Goal: Transaction & Acquisition: Purchase product/service

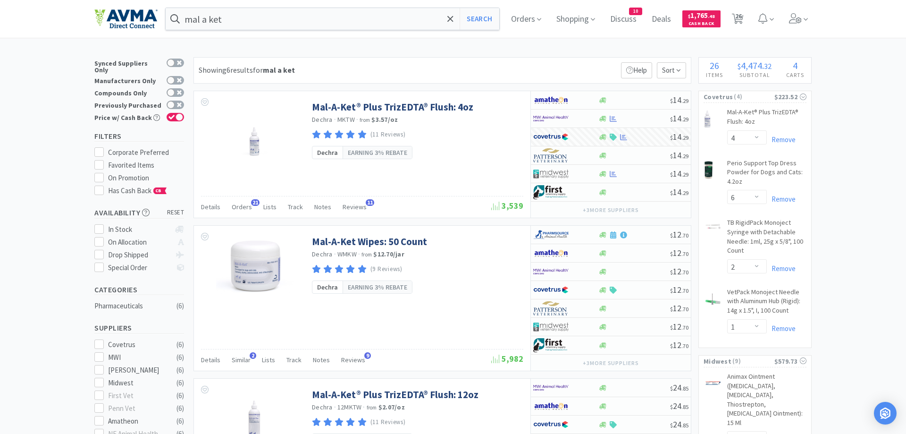
select select "4"
select select "6"
select select "2"
select select "1"
select select "6"
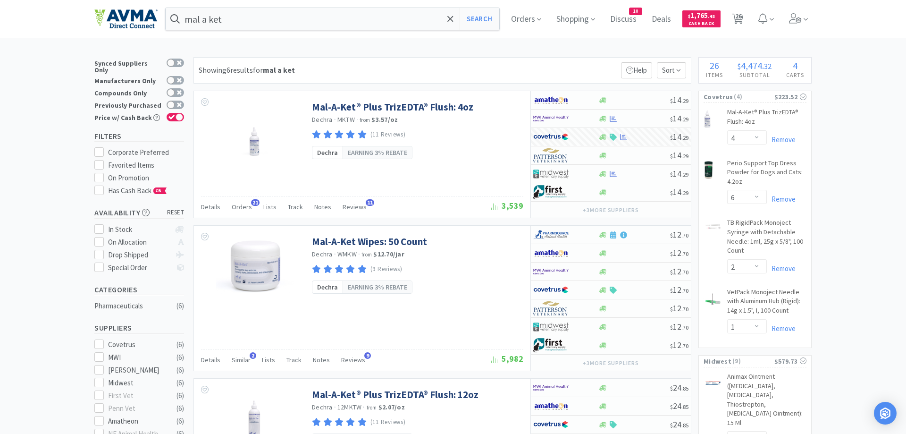
select select "2"
select select "1"
select select "4"
select select "3"
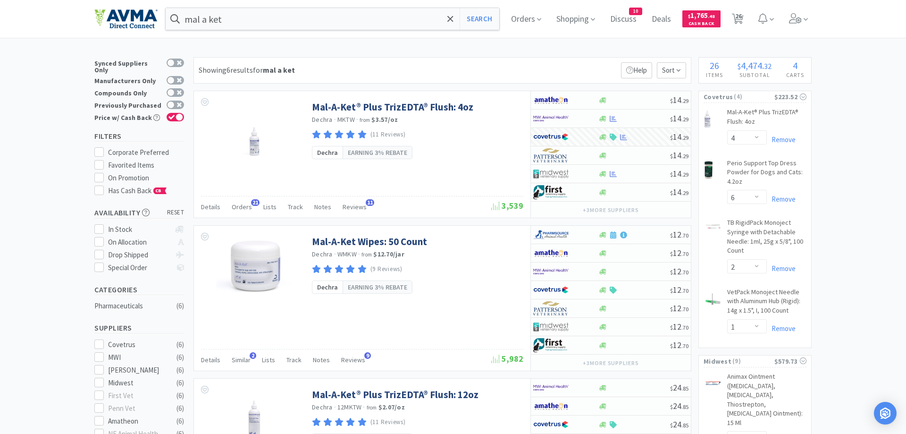
select select "3"
select select "10"
select select "2"
select select "8"
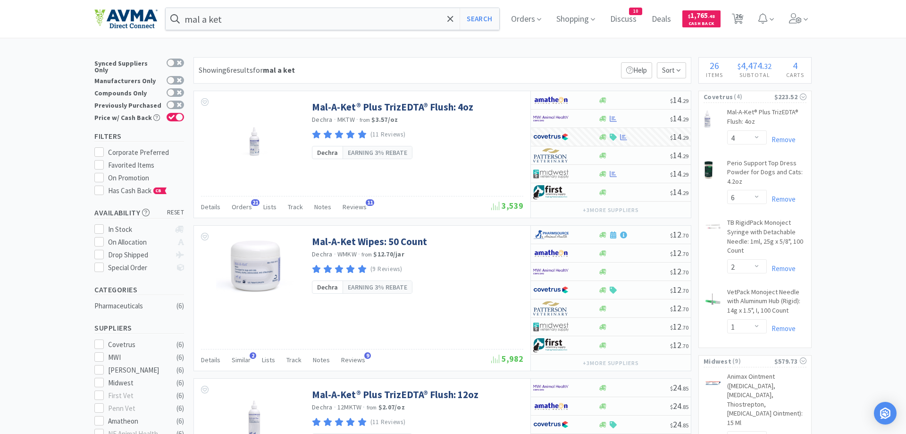
select select "5"
select select "2"
select select "3"
select select "50"
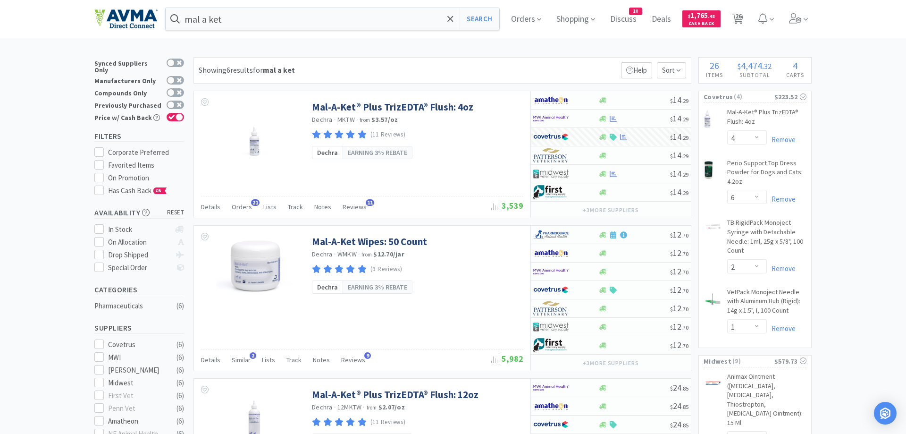
select select "1"
click at [738, 17] on span "26" at bounding box center [738, 16] width 7 height 38
select select "1"
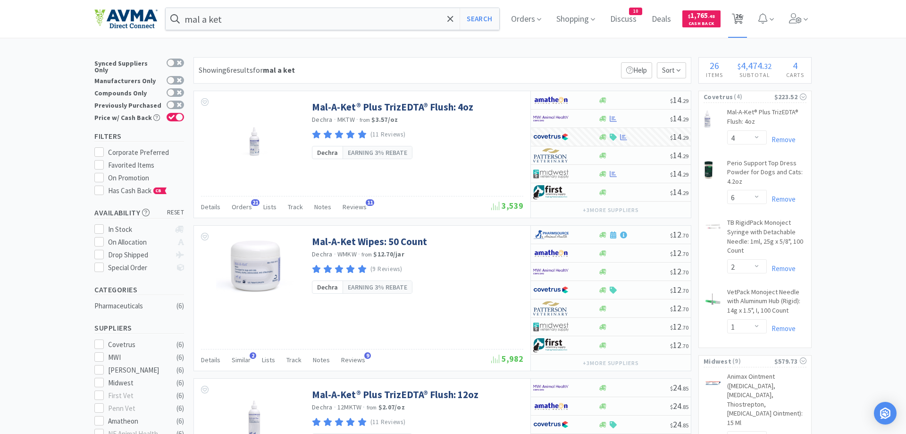
select select "8"
select select "5"
select select "2"
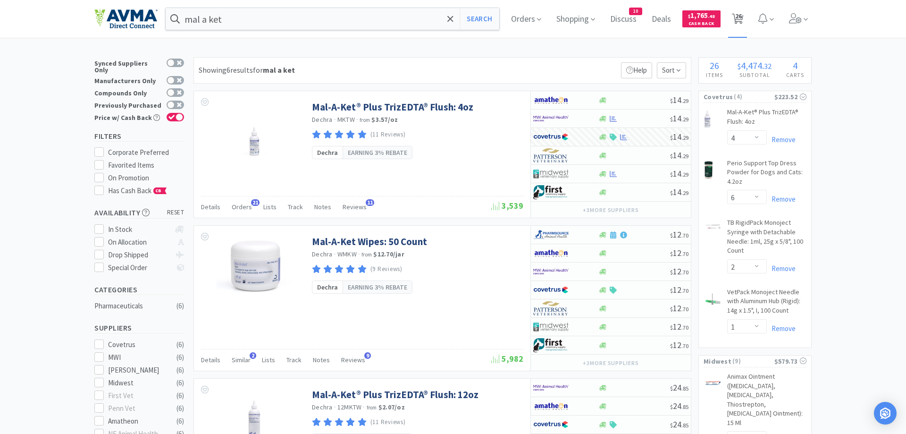
select select "3"
select select "50"
select select "4"
select select "6"
select select "2"
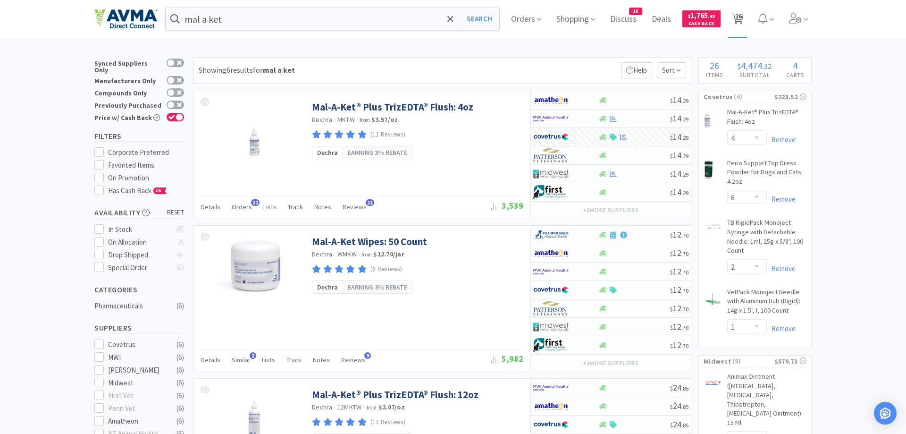
select select "1"
select select "6"
select select "2"
select select "1"
select select "4"
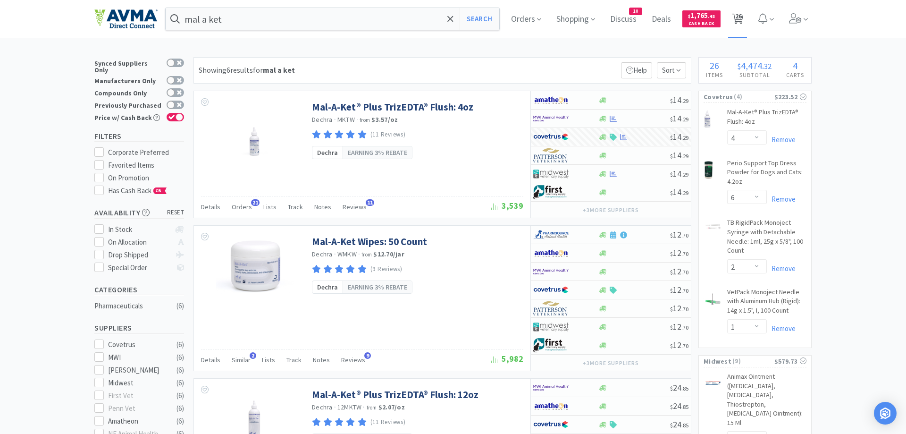
select select "3"
select select "10"
select select "2"
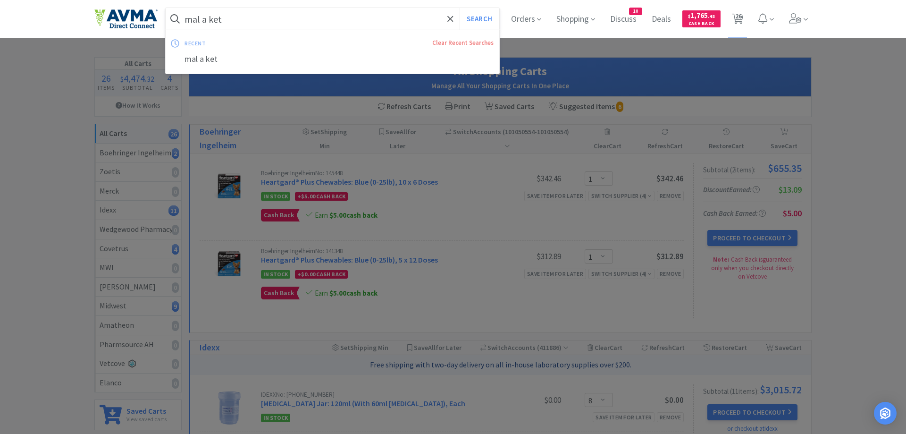
click at [241, 19] on input "mal a ket" at bounding box center [333, 19] width 334 height 22
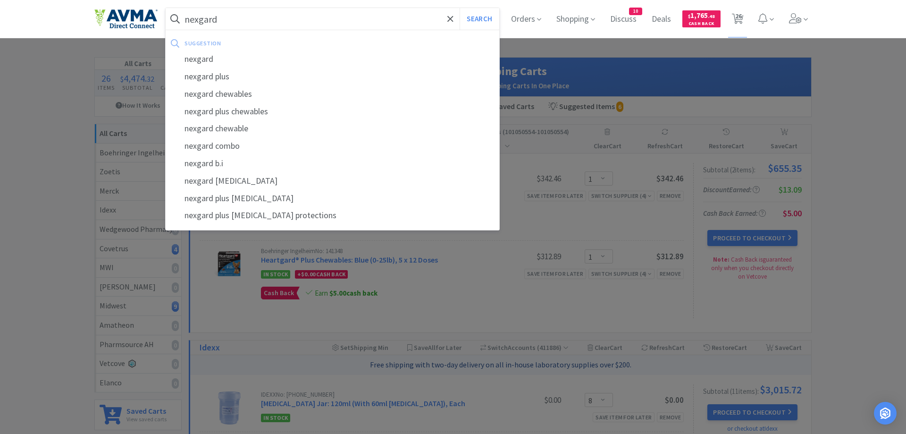
type input "nexgard"
click at [460, 8] on button "Search" at bounding box center [479, 19] width 39 height 22
select select "4"
select select "6"
select select "2"
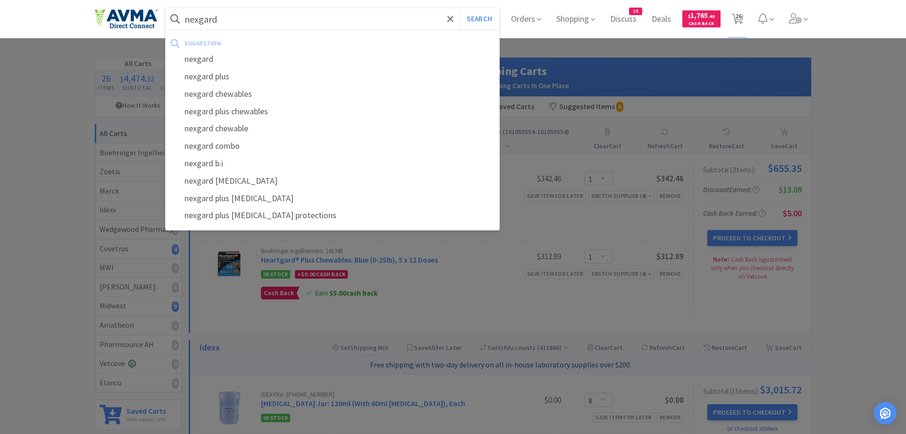
select select "1"
select select "6"
select select "2"
select select "1"
select select "4"
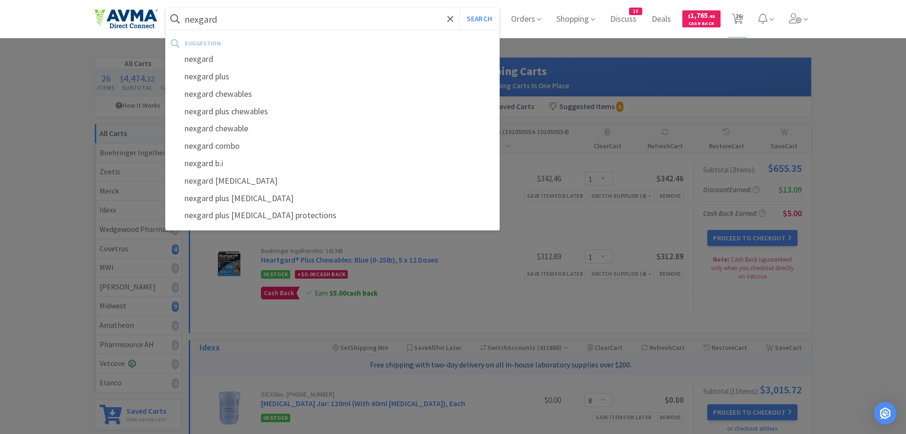
select select "3"
select select "10"
select select "2"
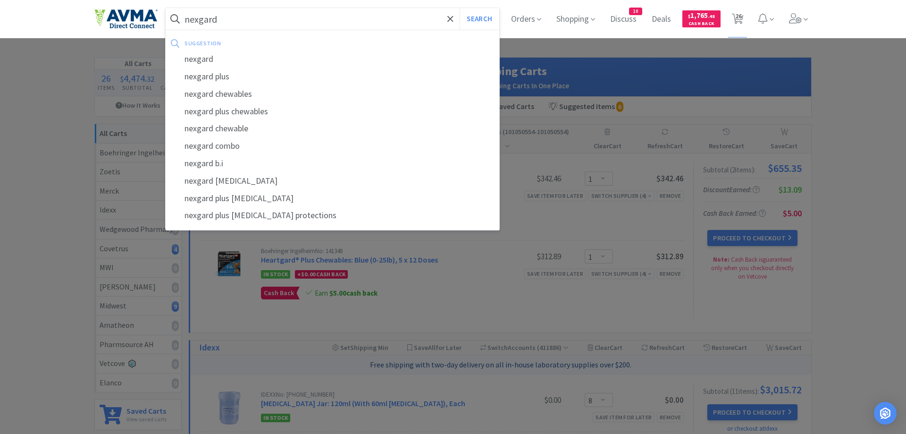
select select "8"
select select "5"
select select "2"
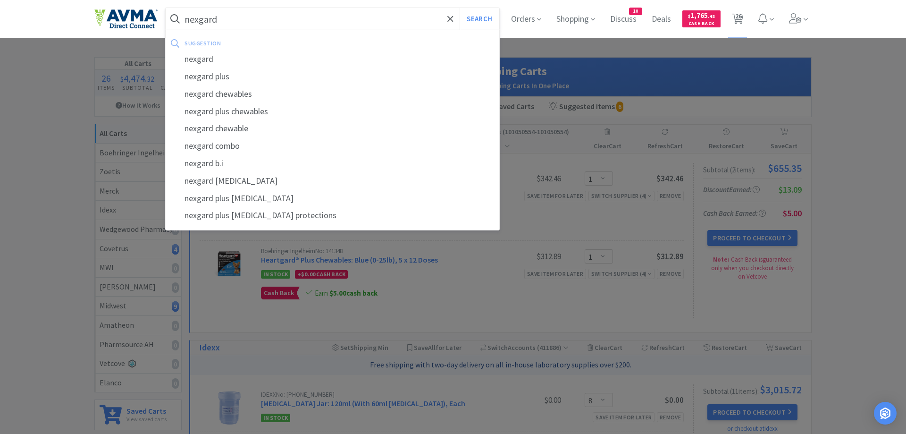
select select "3"
select select "50"
select select "1"
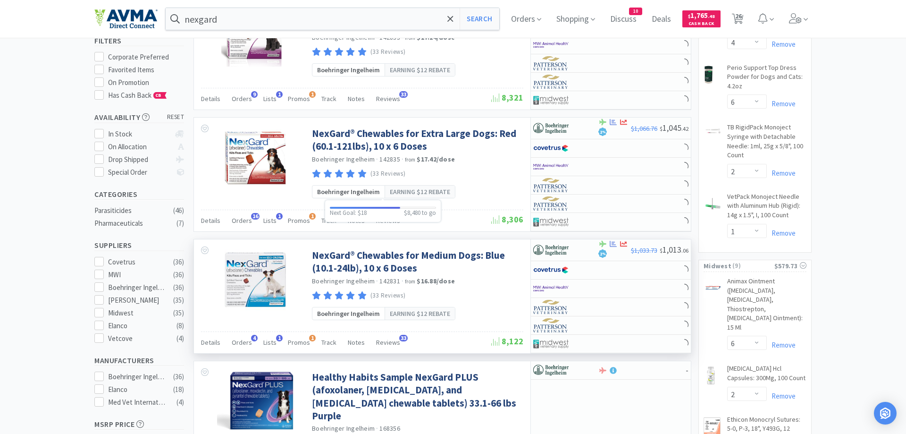
scroll to position [96, 0]
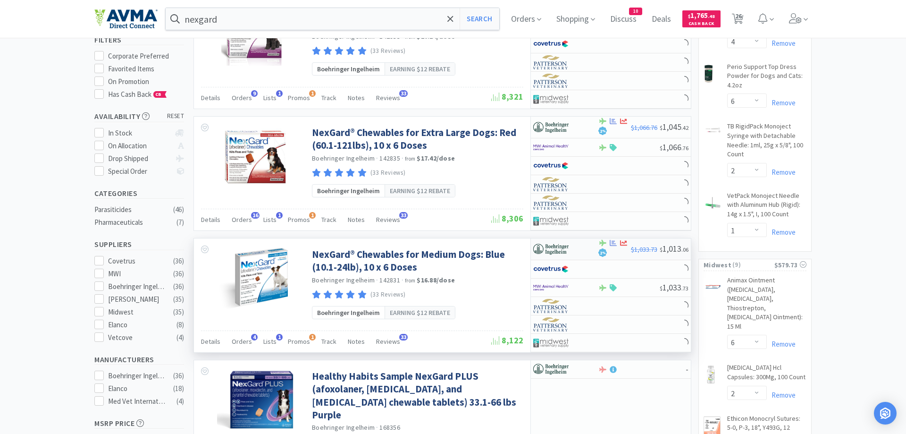
click at [576, 250] on div at bounding box center [559, 249] width 52 height 16
select select "1"
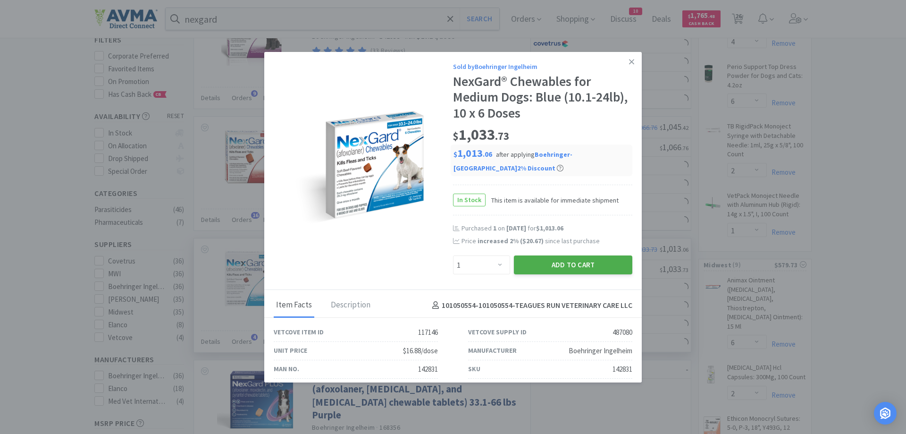
click at [567, 269] on button "Add to Cart" at bounding box center [573, 264] width 118 height 19
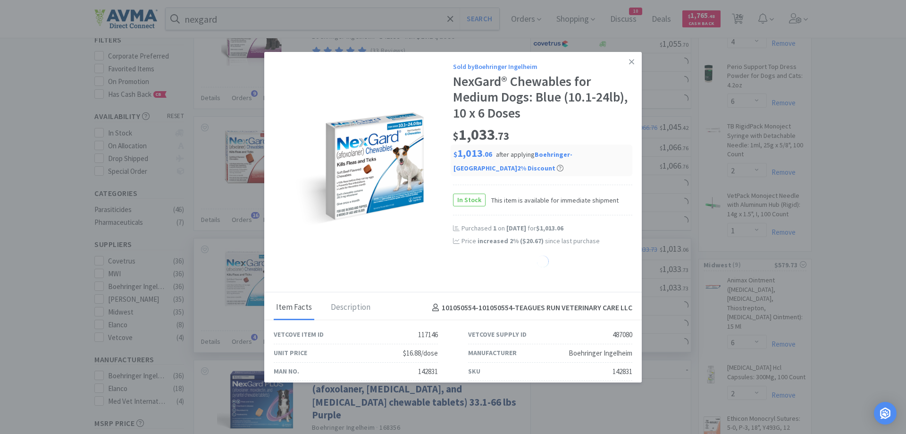
select select "1"
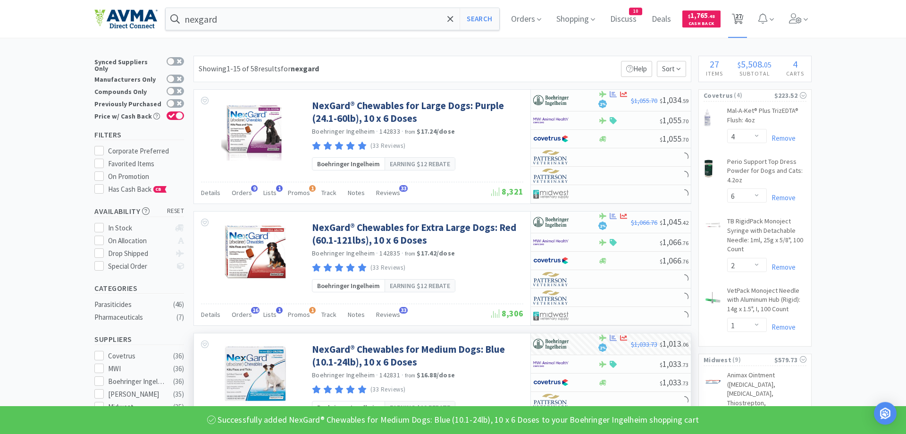
scroll to position [0, 0]
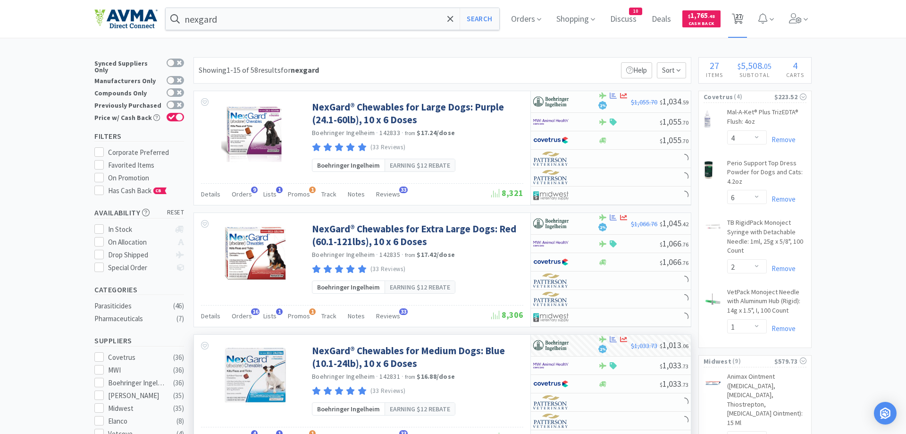
click at [738, 18] on span "27" at bounding box center [738, 16] width 7 height 38
select select "1"
select select "8"
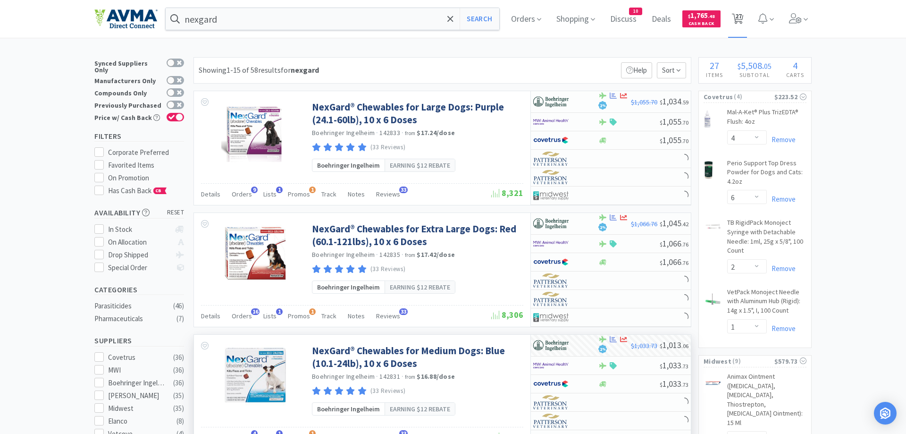
select select "8"
select select "5"
select select "2"
select select "3"
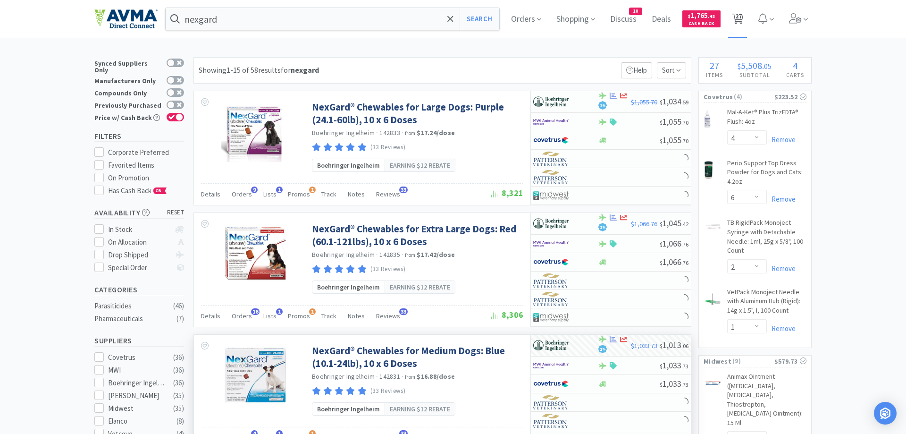
select select "50"
select select "4"
select select "6"
select select "2"
select select "1"
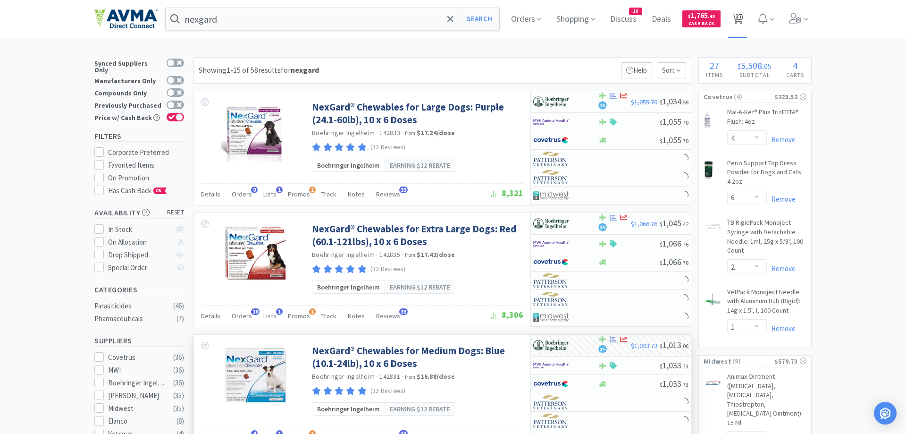
select select "6"
select select "2"
select select "1"
select select "4"
select select "3"
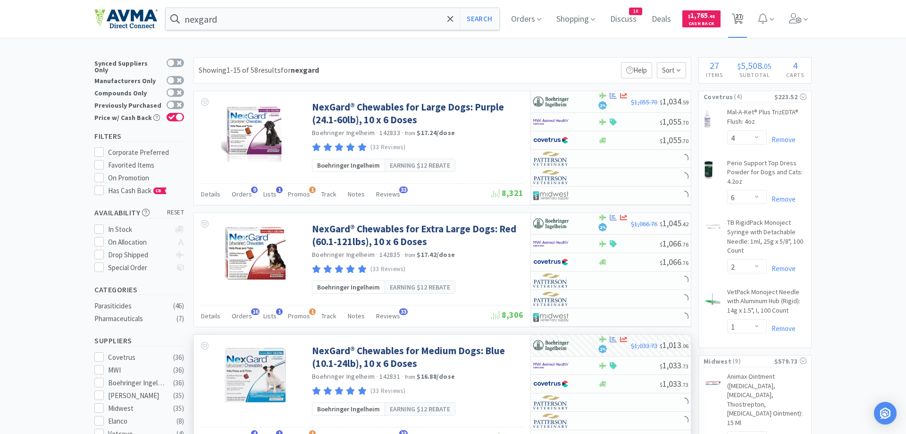
select select "3"
select select "10"
select select "2"
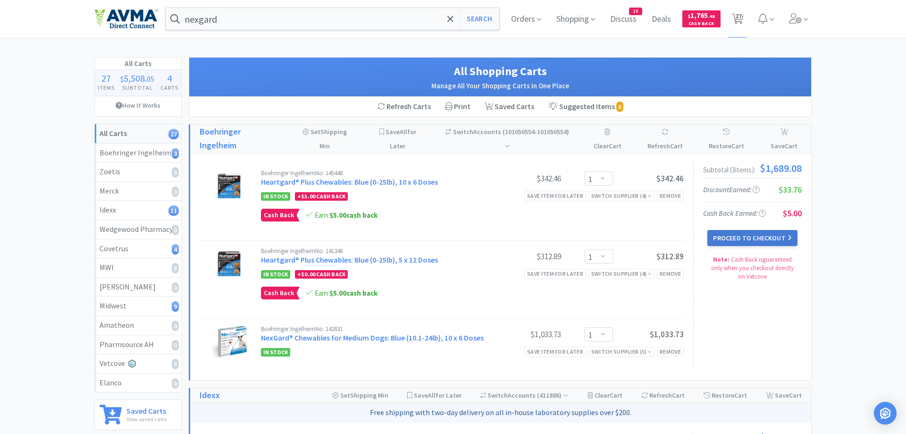
click at [765, 238] on button "Proceed to Checkout" at bounding box center [752, 238] width 90 height 16
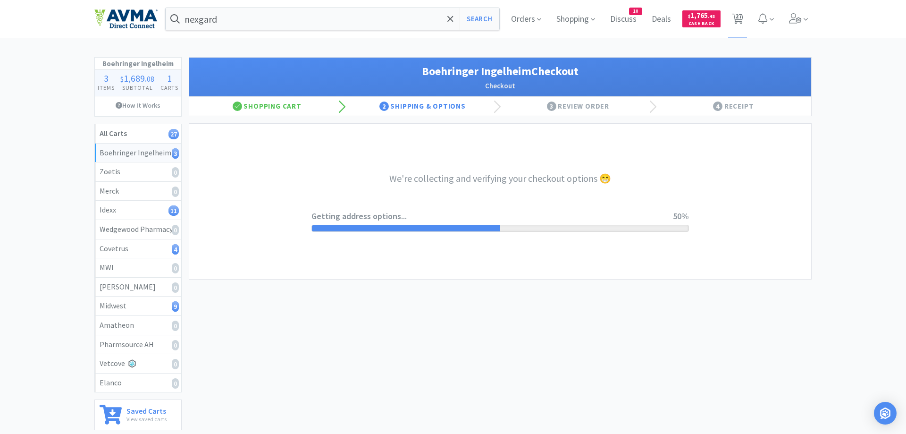
select select "invoice"
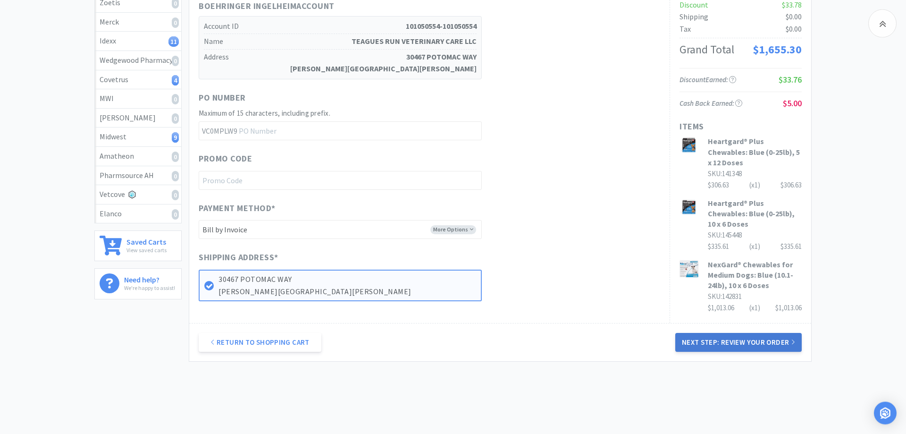
scroll to position [193, 0]
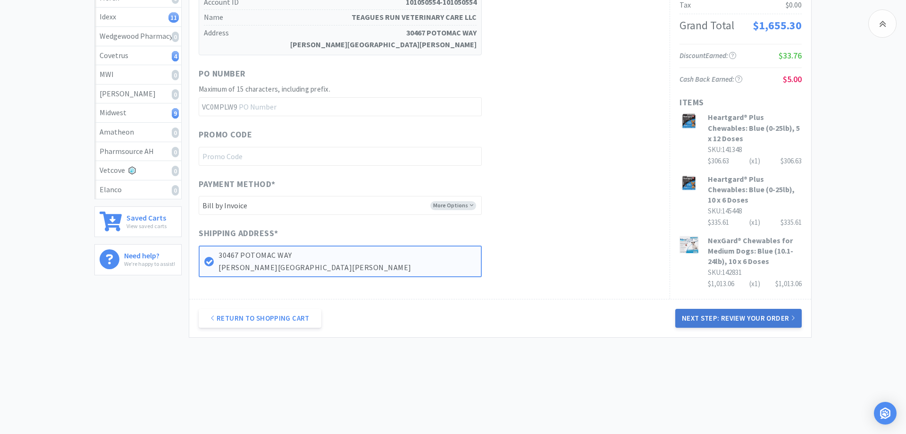
click at [736, 320] on button "Next Step: Review Your Order" at bounding box center [738, 318] width 126 height 19
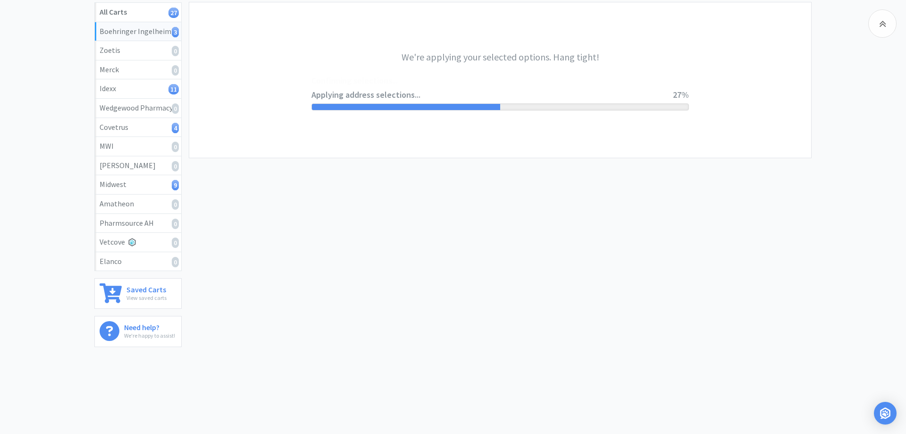
scroll to position [0, 0]
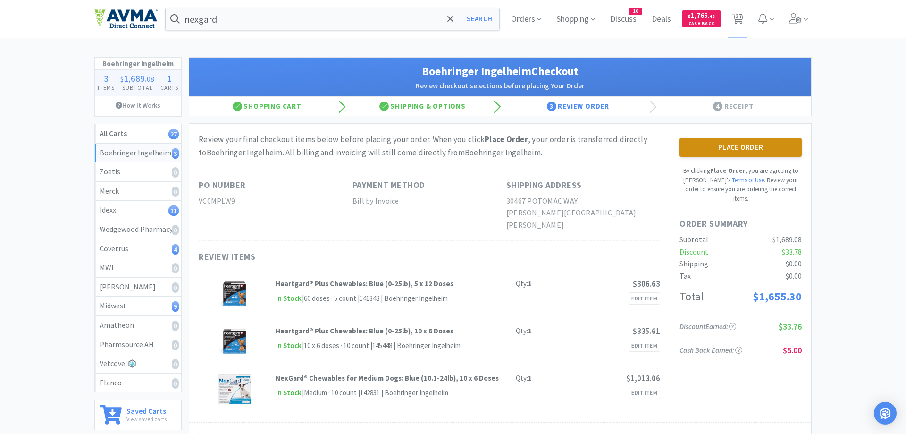
click at [708, 149] on button "Place Order" at bounding box center [740, 147] width 122 height 19
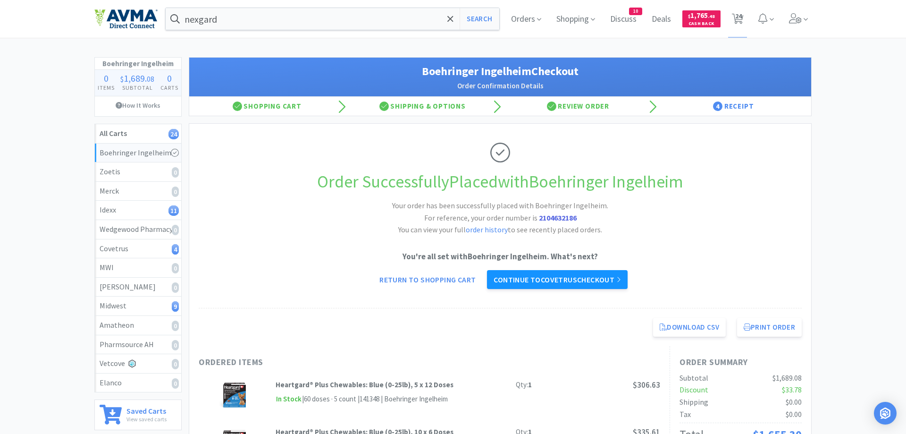
click at [530, 282] on link "Continue to Covetrus checkout" at bounding box center [557, 279] width 140 height 19
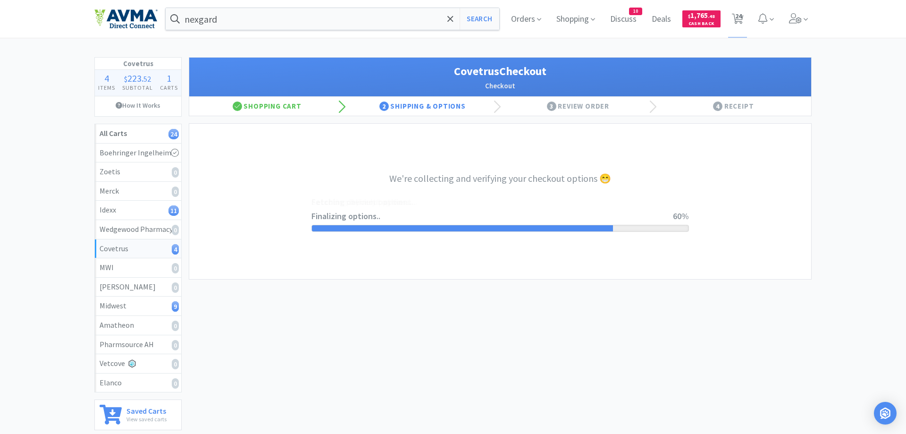
select select "ACCOUNT"
select select "cvt-standard-net"
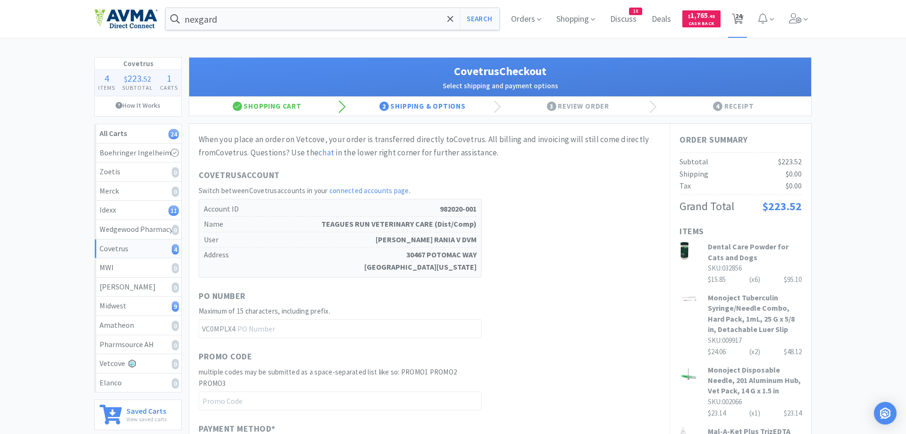
click at [739, 15] on span "24" at bounding box center [738, 16] width 7 height 38
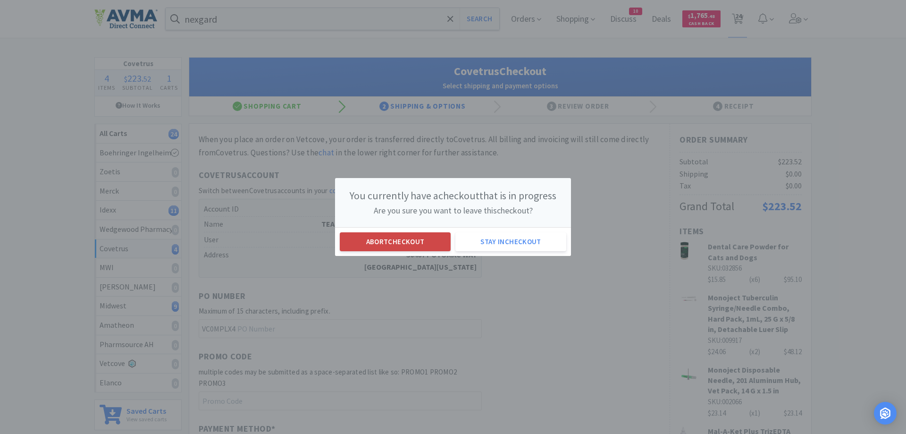
click at [427, 238] on button "Abort checkout" at bounding box center [395, 241] width 111 height 19
select select "8"
select select "5"
select select "2"
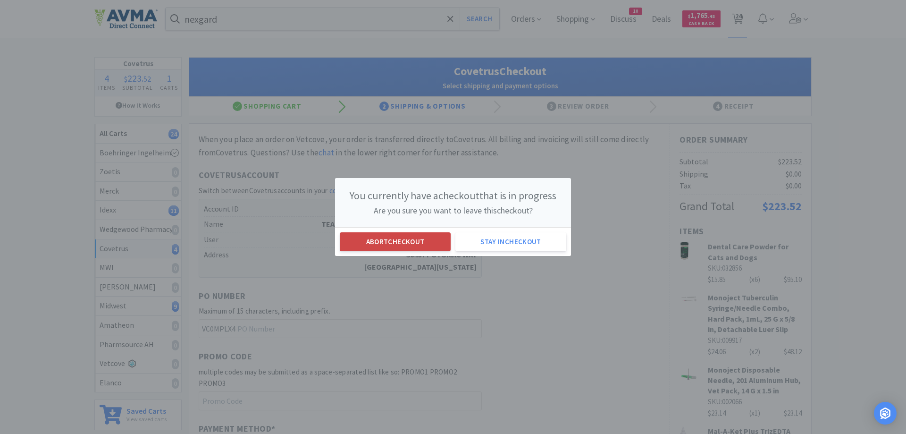
select select "2"
select select "3"
select select "50"
select select "4"
select select "6"
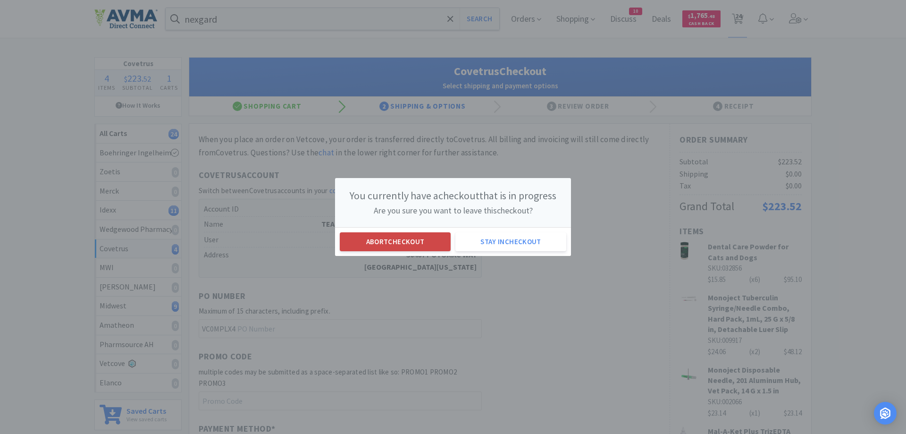
select select "2"
select select "1"
select select "6"
select select "2"
select select "1"
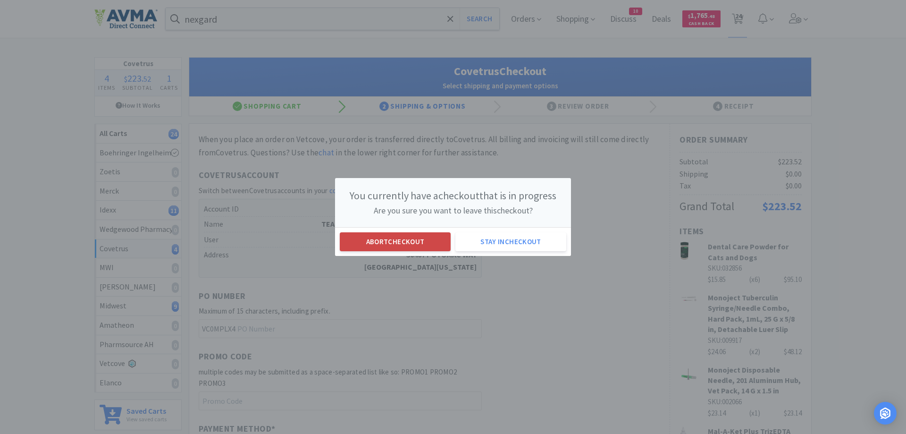
select select "4"
select select "3"
select select "10"
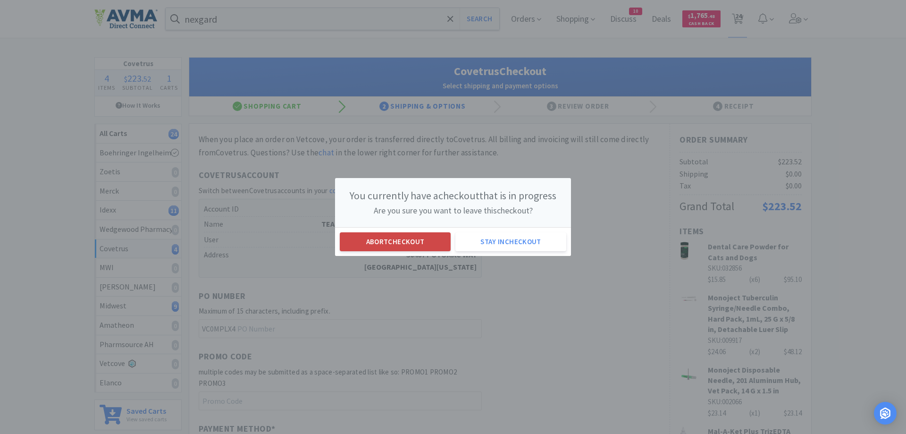
select select "2"
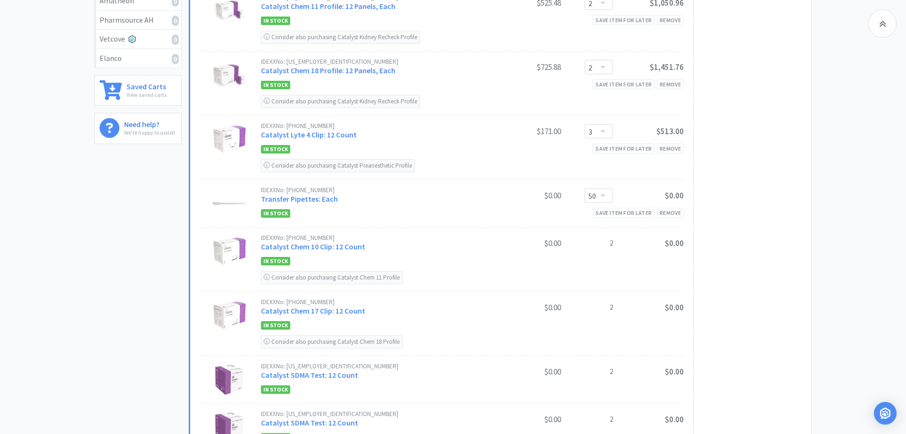
scroll to position [385, 0]
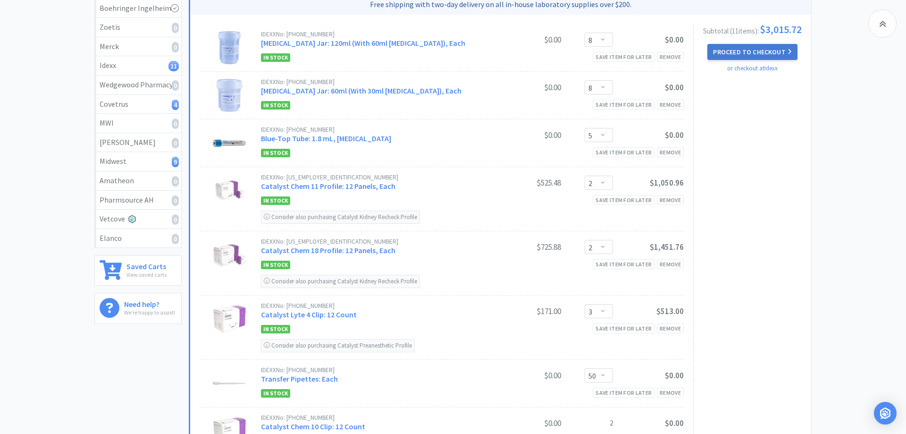
click at [755, 52] on button "Proceed to Checkout" at bounding box center [752, 52] width 90 height 16
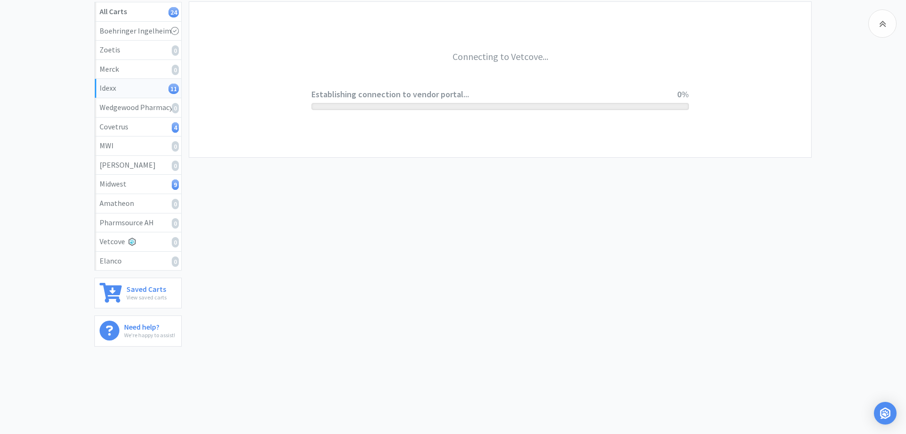
scroll to position [121, 0]
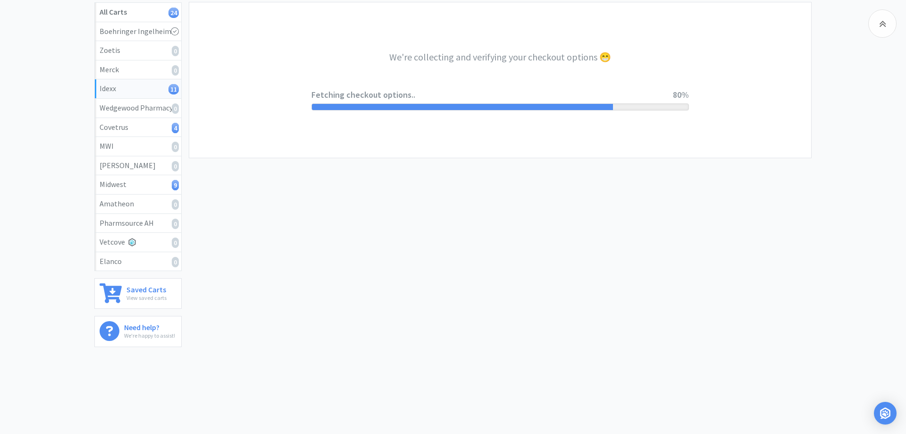
select select "904"
select select "003"
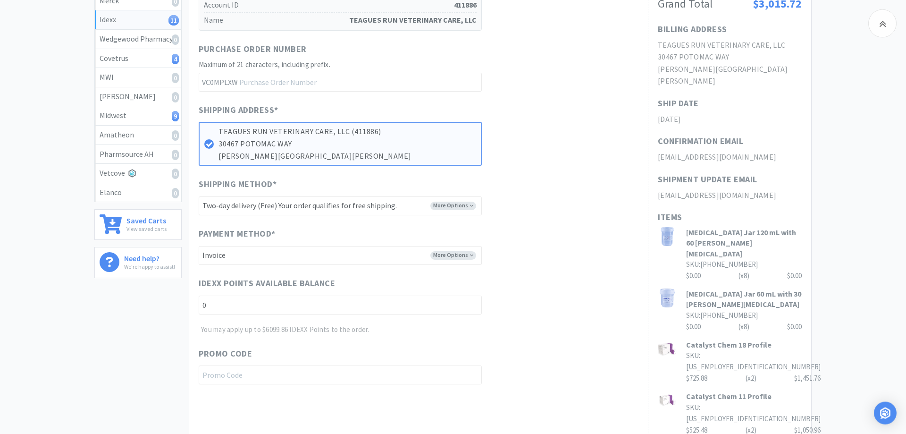
scroll to position [193, 0]
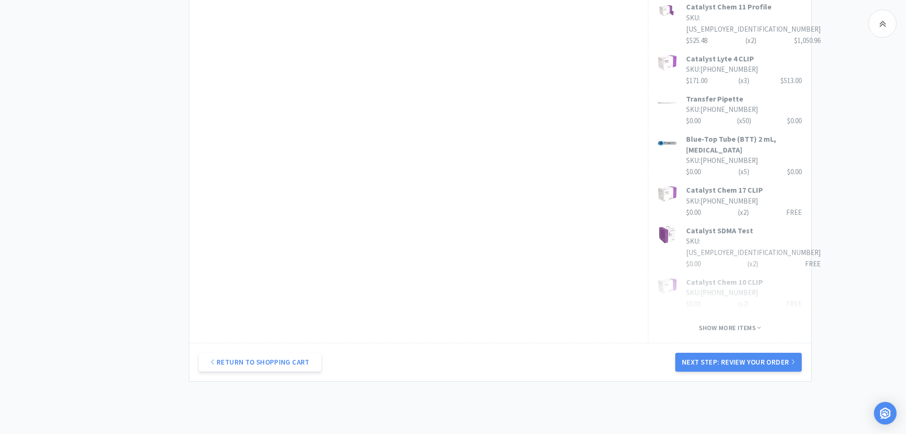
click at [740, 352] on button "Next Step: Review Your Order" at bounding box center [738, 361] width 126 height 19
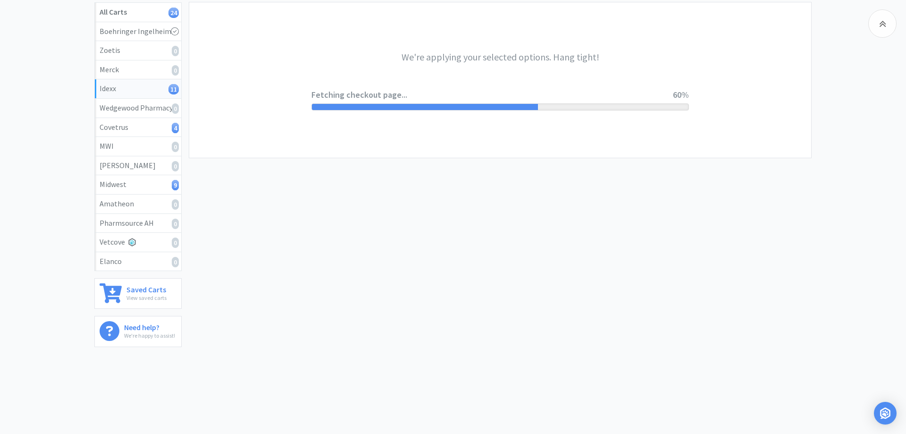
scroll to position [0, 0]
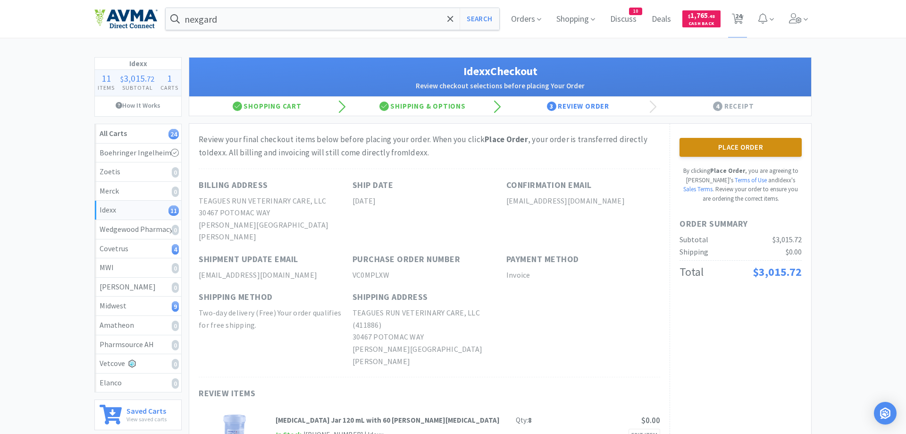
click at [771, 146] on button "Place Order" at bounding box center [740, 147] width 122 height 19
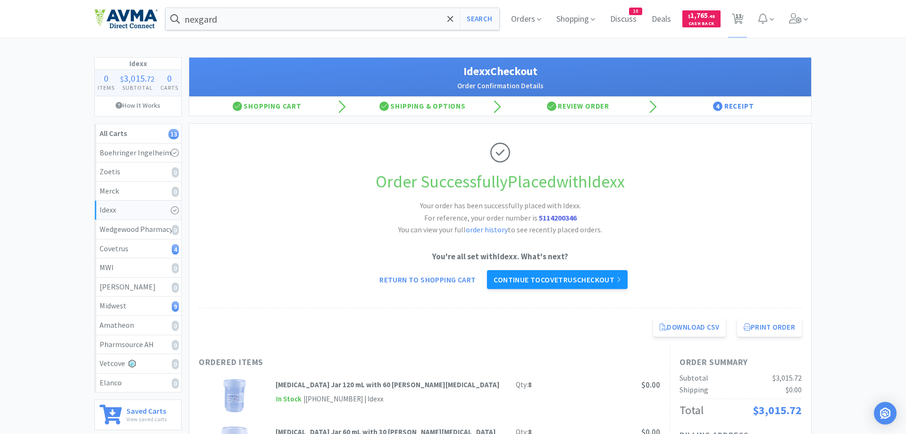
click at [525, 275] on link "Continue to Covetrus checkout" at bounding box center [557, 279] width 140 height 19
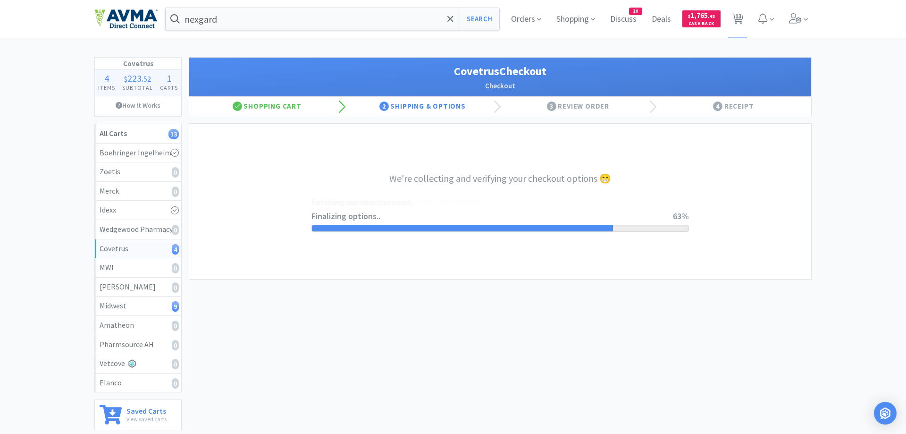
select select "ACCOUNT"
select select "cvt-standard-net"
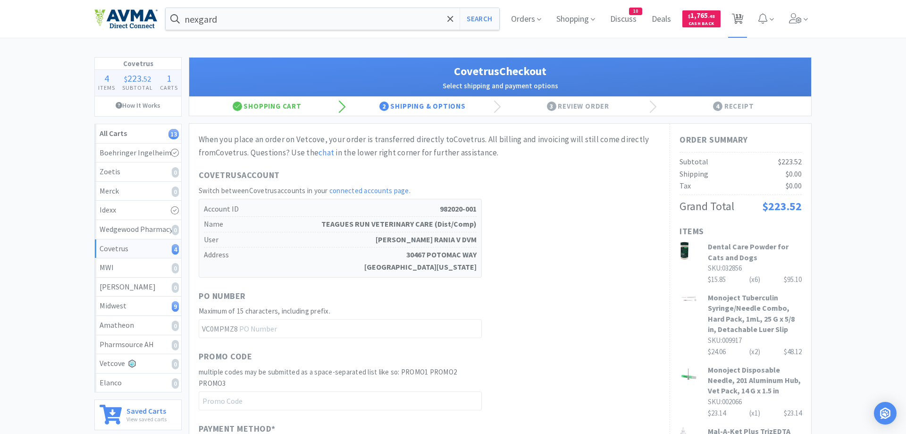
click at [741, 20] on span "13" at bounding box center [738, 18] width 12 height 13
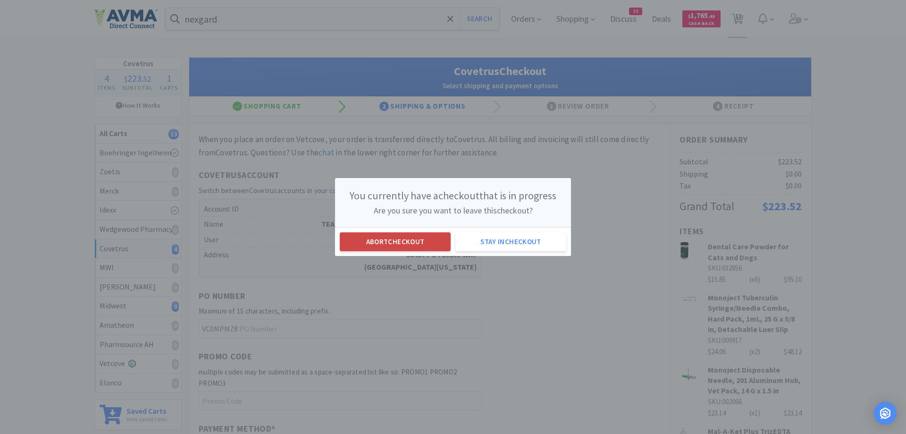
click at [429, 236] on button "Abort checkout" at bounding box center [395, 241] width 111 height 19
select select "4"
select select "6"
select select "2"
select select "1"
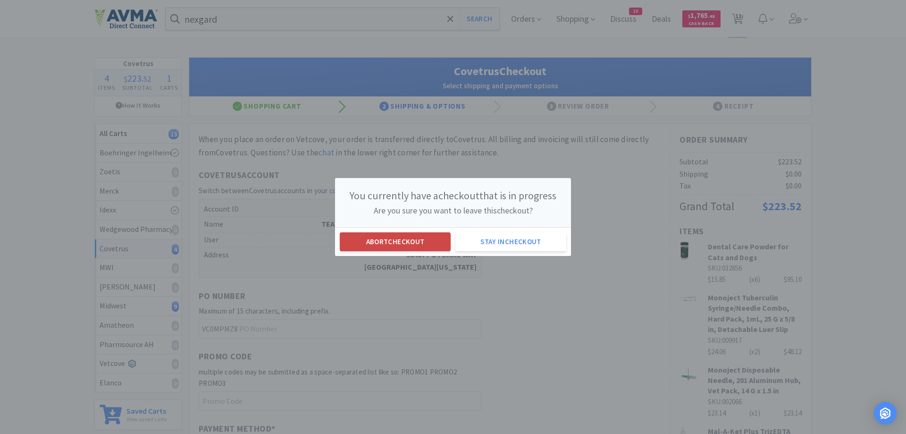
select select "6"
select select "2"
select select "1"
select select "4"
select select "3"
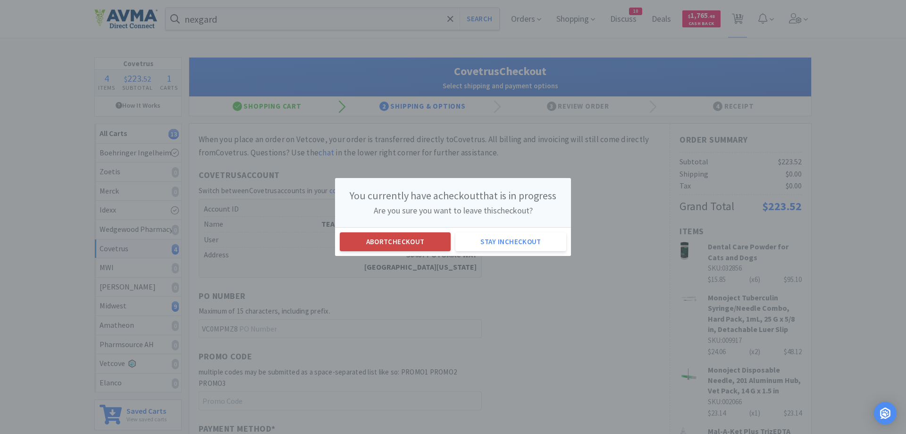
select select "3"
select select "10"
select select "2"
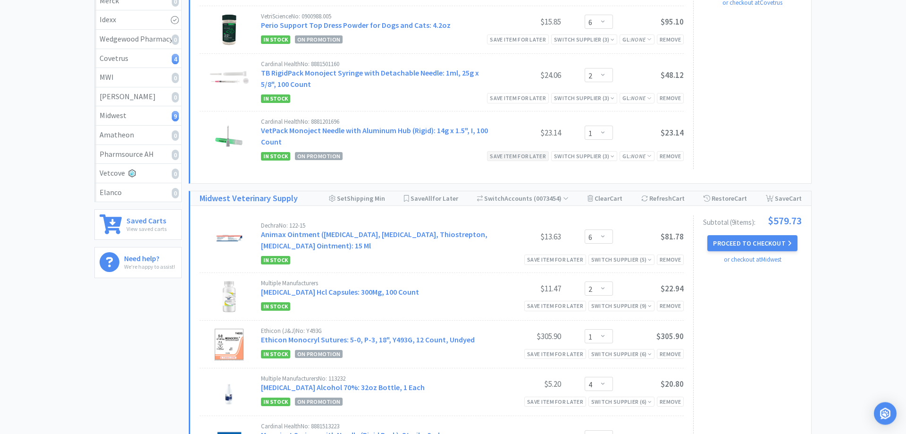
scroll to position [193, 0]
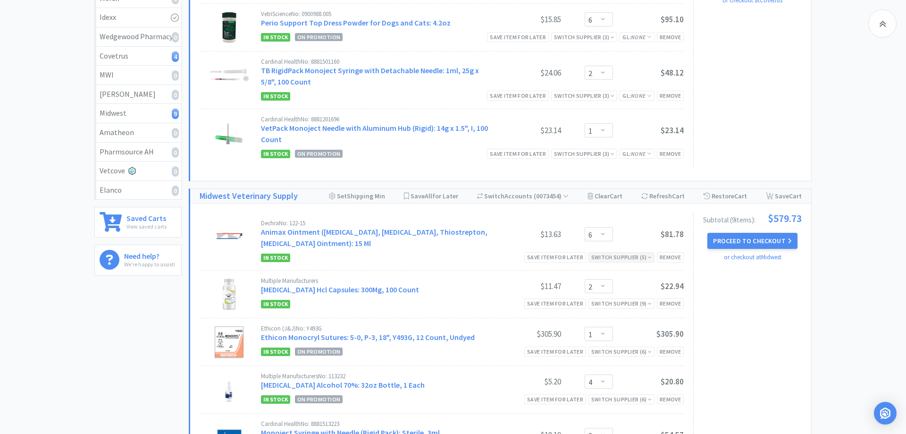
click at [645, 258] on div "Switch Supplier ( 5 )" at bounding box center [621, 256] width 60 height 9
click at [720, 283] on div "Subtotal ( 9 item s ): $579.73 Proceed to Checkout or checkout at [GEOGRAPHIC_D…" at bounding box center [747, 442] width 109 height 458
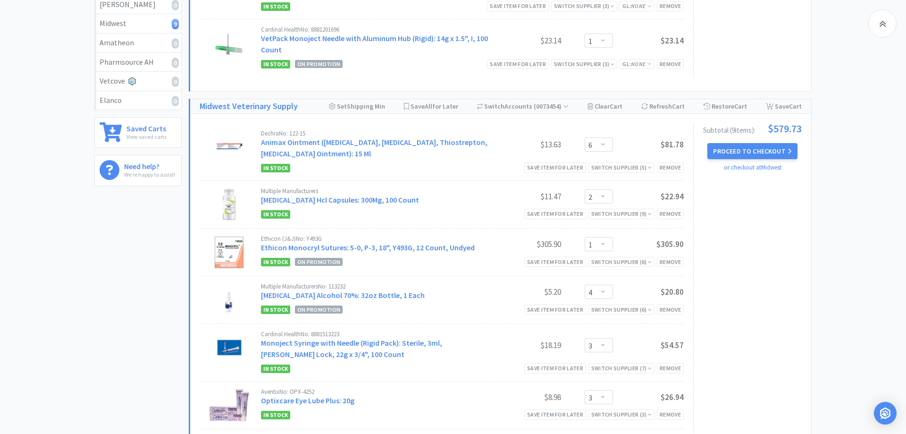
scroll to position [289, 0]
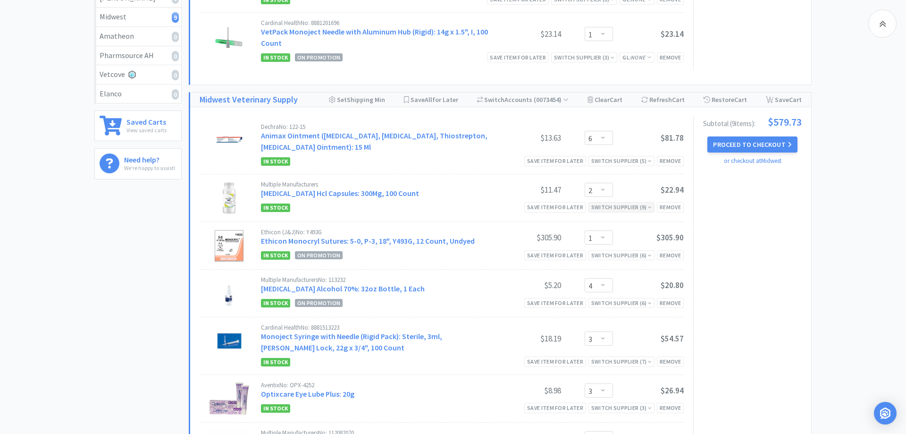
click at [647, 209] on div "Switch Supplier ( 9 )" at bounding box center [621, 206] width 60 height 9
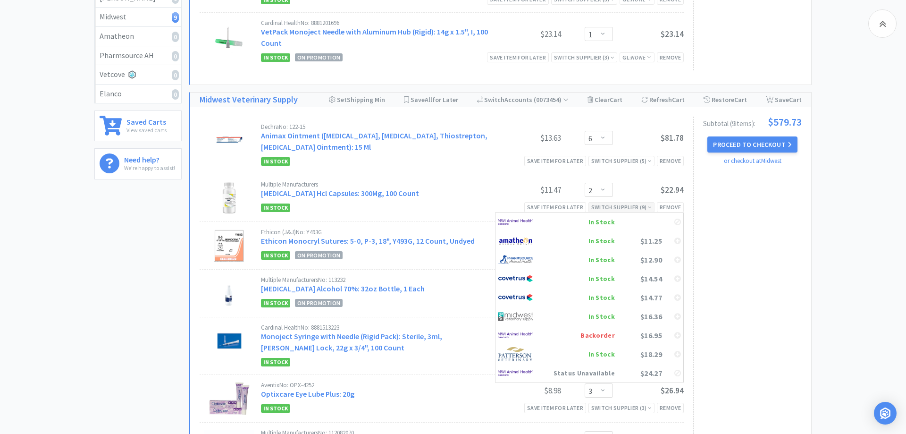
click at [647, 209] on div "Switch Supplier ( 9 )" at bounding box center [621, 206] width 60 height 9
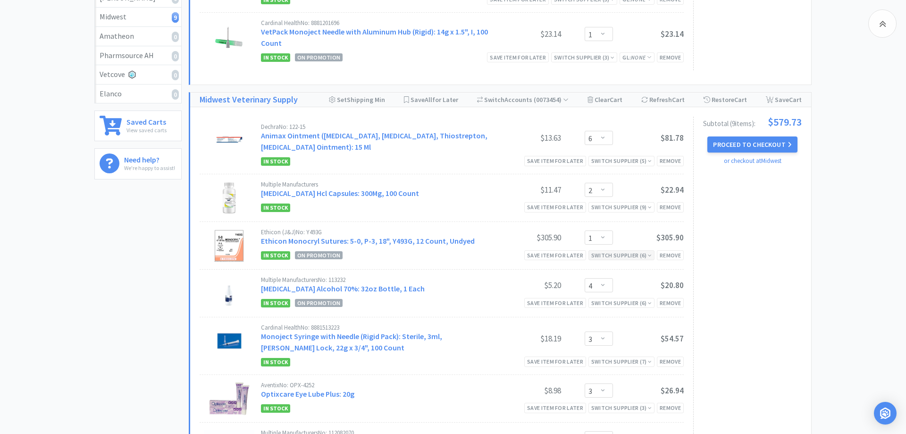
click at [648, 255] on icon at bounding box center [650, 255] width 4 height 6
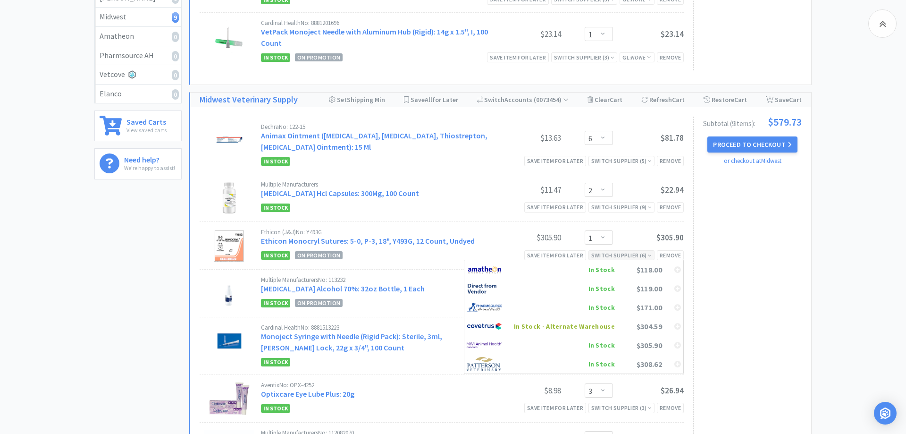
click at [648, 255] on icon at bounding box center [650, 255] width 4 height 6
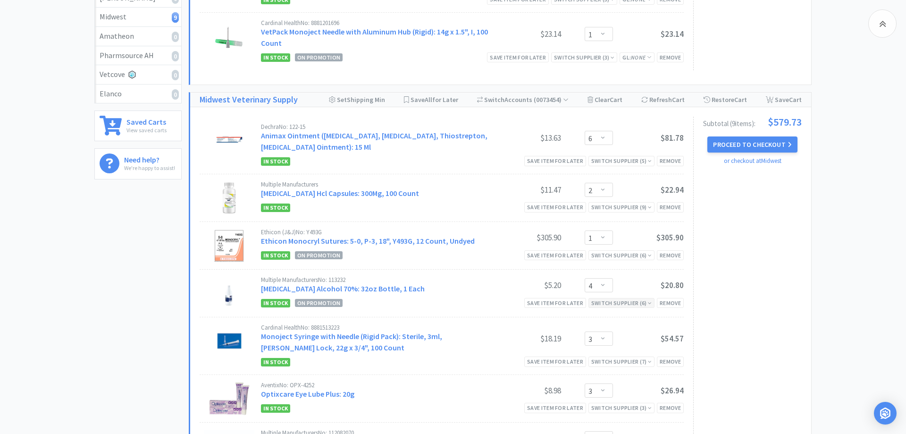
click at [650, 304] on icon at bounding box center [650, 303] width 4 height 6
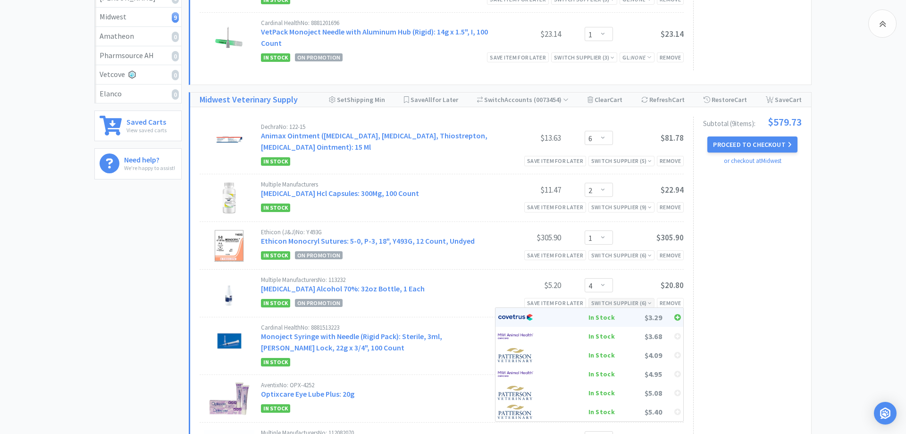
click at [611, 318] on div "In Stock" at bounding box center [580, 317] width 70 height 14
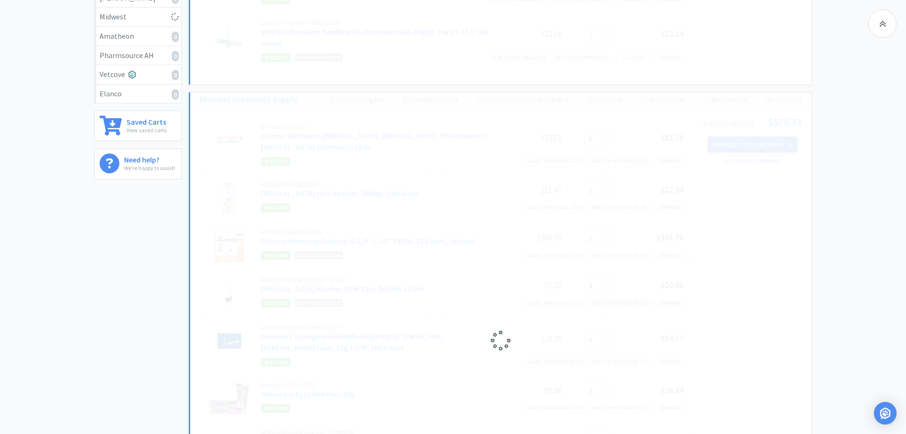
select select "3"
select select "10"
select select "2"
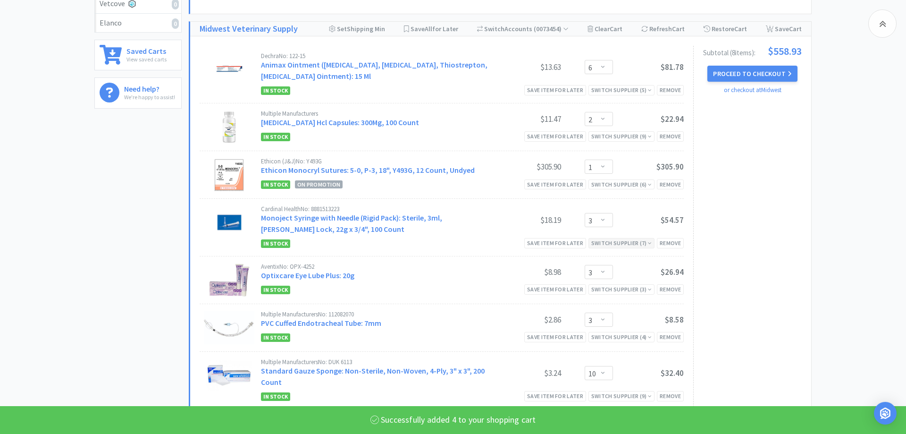
scroll to position [385, 0]
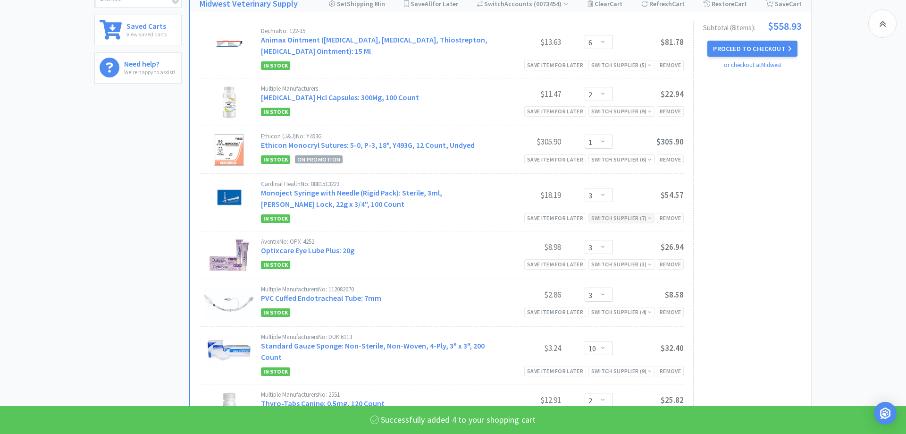
select select "4"
select select "6"
select select "2"
select select "1"
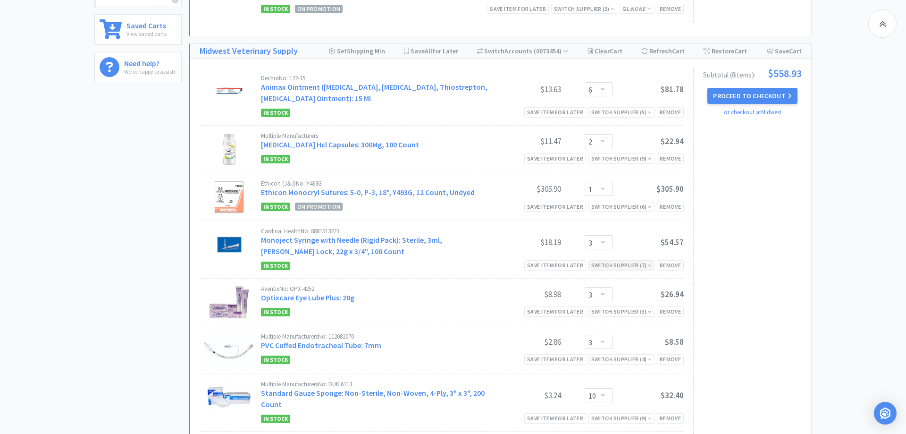
click at [647, 264] on div "Switch Supplier ( 7 )" at bounding box center [621, 264] width 60 height 9
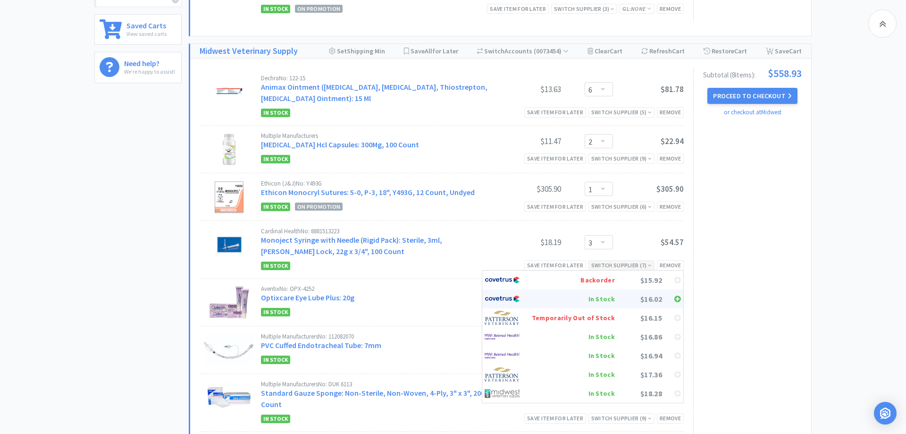
click at [612, 300] on div "In Stock" at bounding box center [573, 299] width 83 height 14
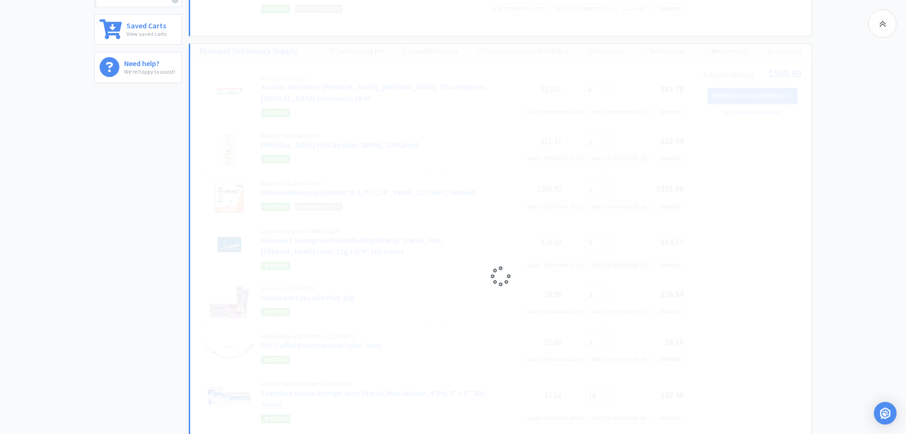
select select "10"
select select "2"
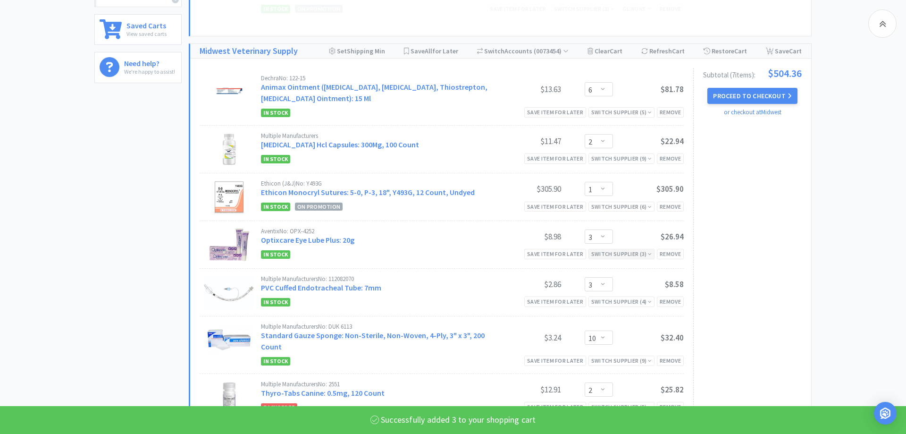
select select "3"
select select "6"
select select "2"
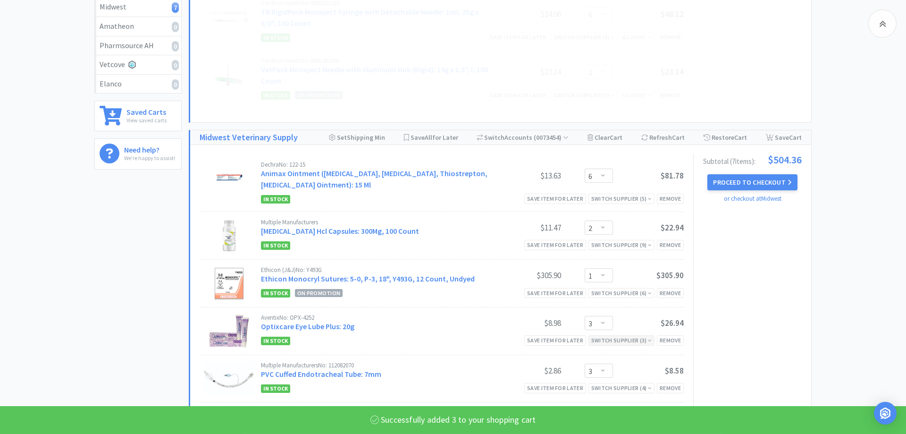
select select "1"
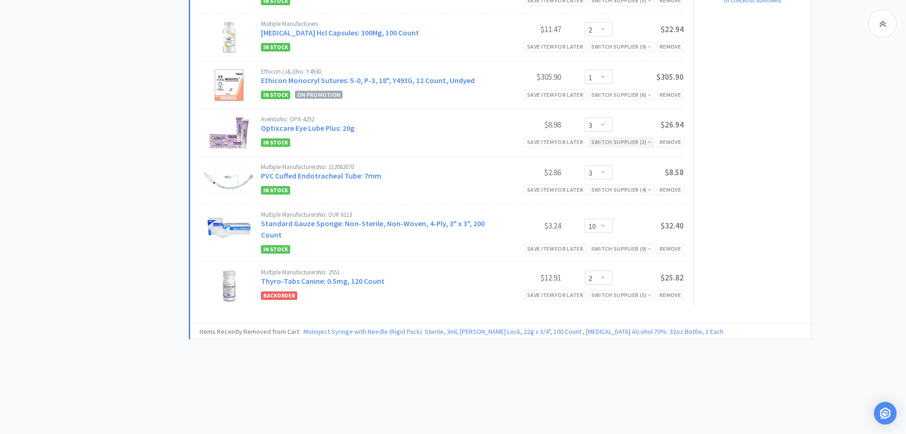
scroll to position [557, 0]
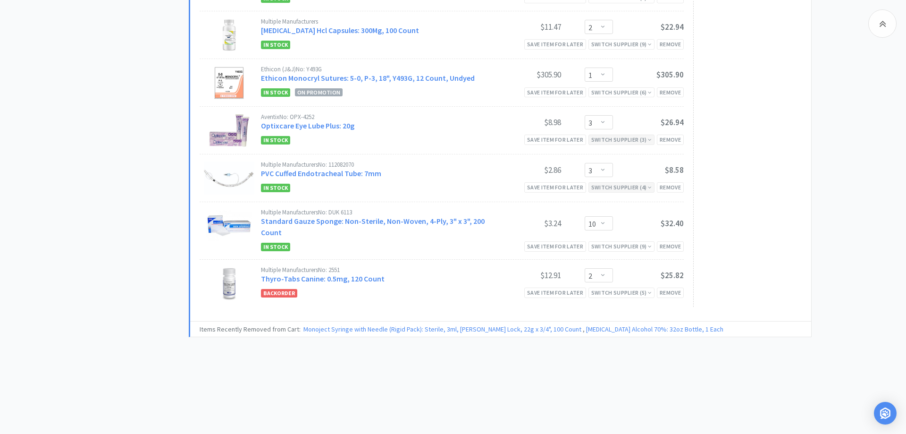
click at [643, 189] on div "Switch Supplier ( 4 )" at bounding box center [621, 187] width 60 height 9
click at [642, 247] on div "Switch Supplier ( 9 )" at bounding box center [621, 246] width 60 height 9
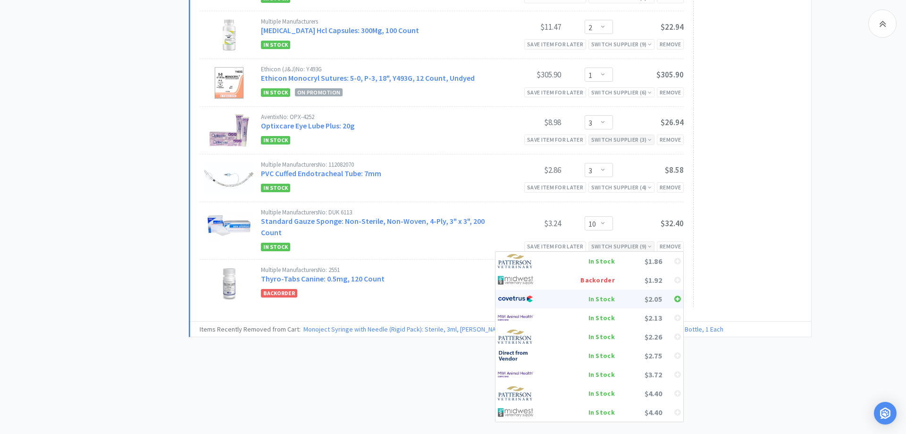
click at [611, 300] on div "In Stock" at bounding box center [580, 299] width 70 height 14
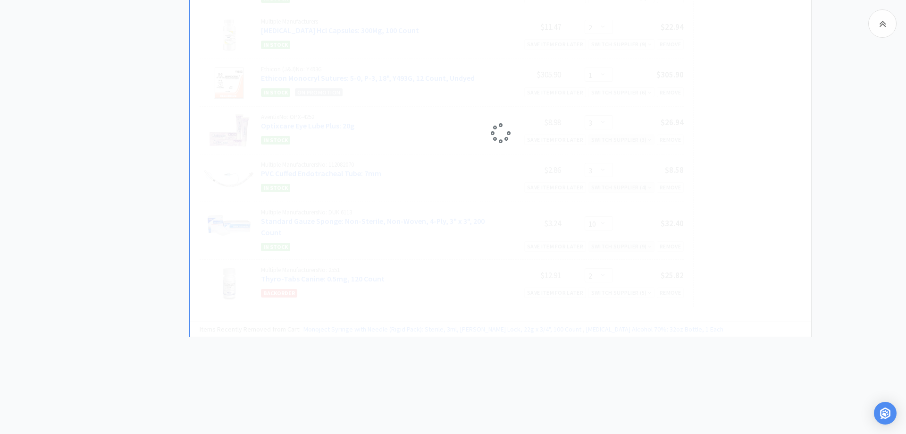
select select "2"
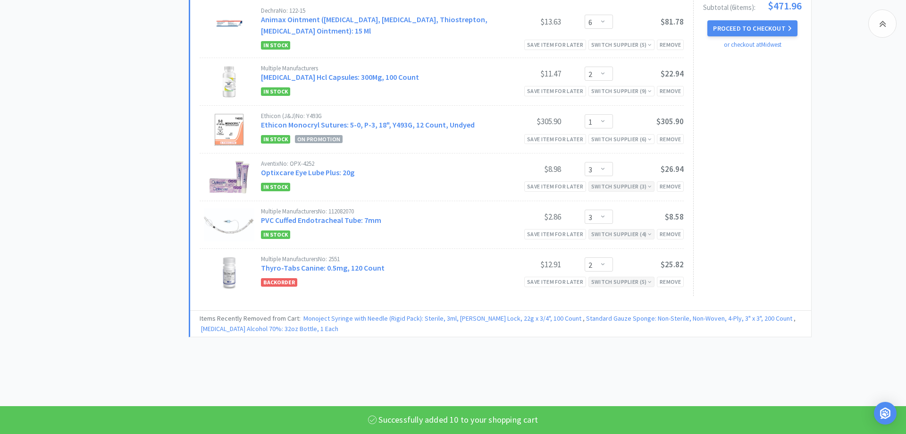
select select "10"
select select "2"
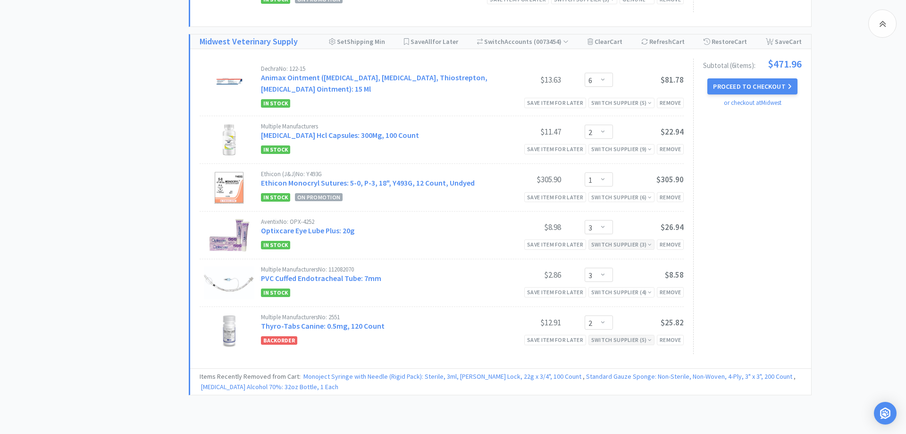
click at [637, 340] on div "Switch Supplier ( 5 )" at bounding box center [621, 339] width 60 height 9
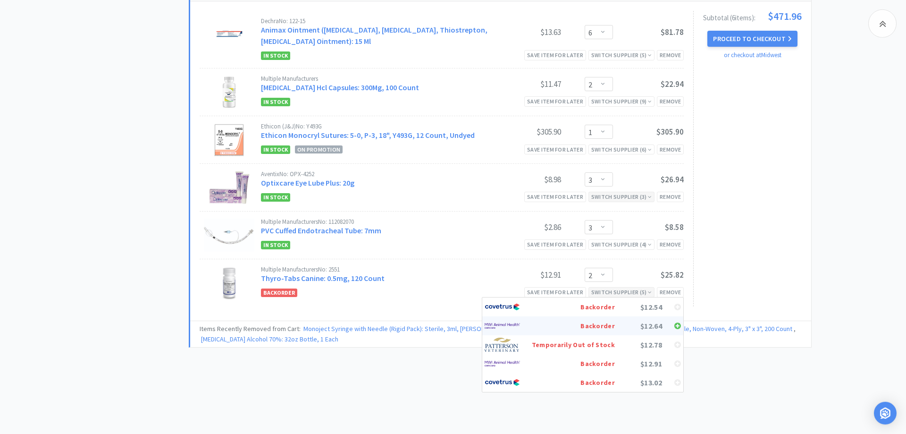
scroll to position [559, 0]
click at [612, 305] on div "Backorder" at bounding box center [573, 306] width 83 height 14
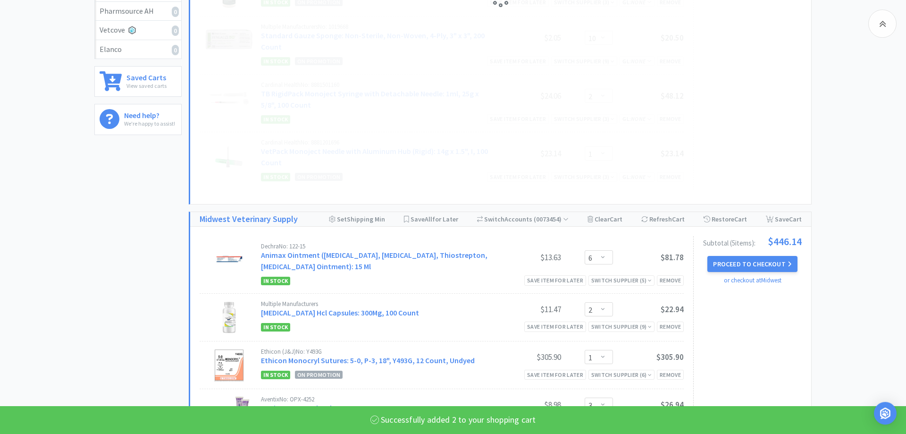
scroll to position [328, 0]
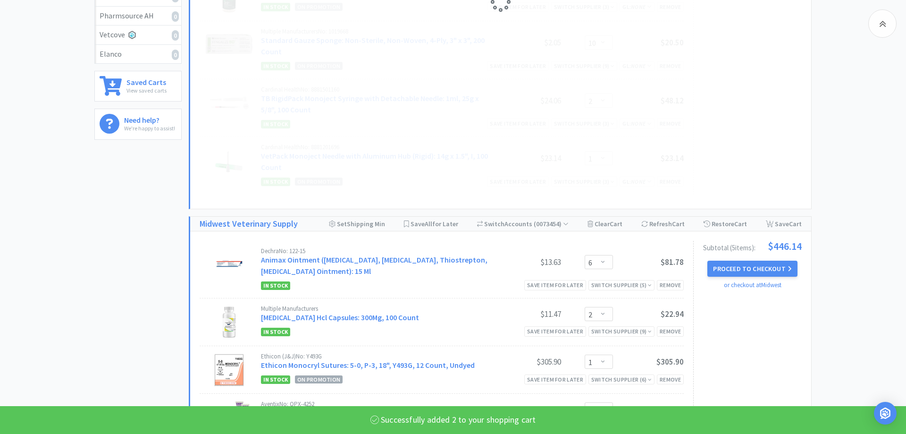
select select "2"
select select "1"
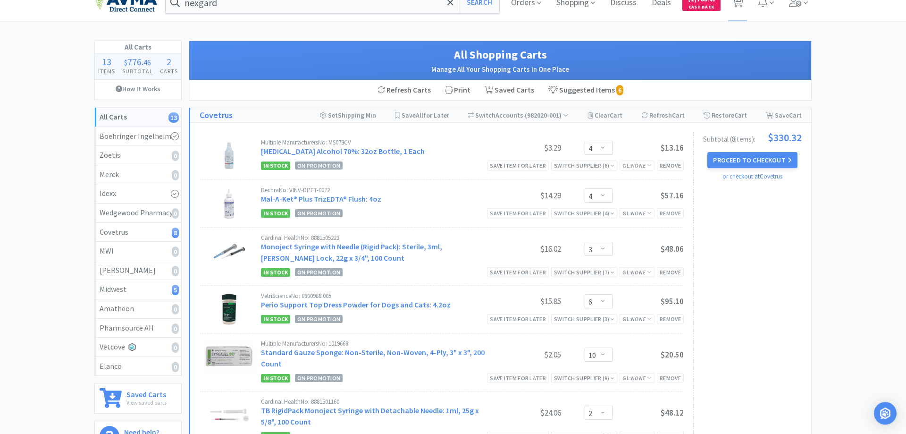
scroll to position [0, 0]
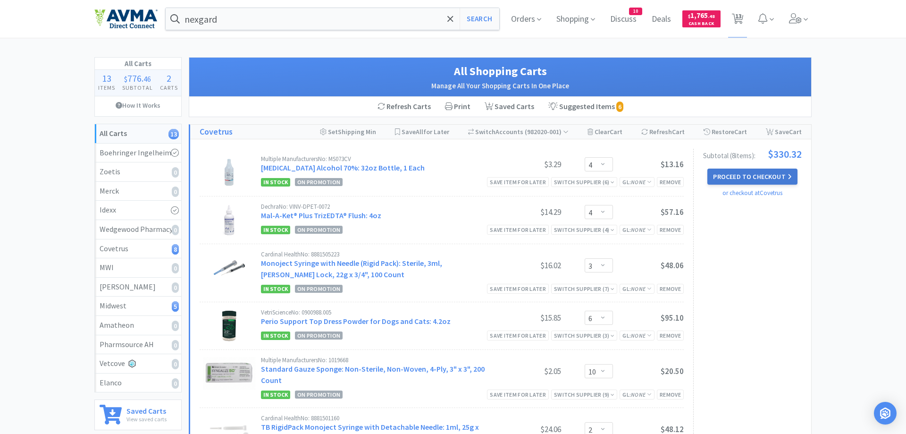
click at [735, 176] on button "Proceed to Checkout" at bounding box center [752, 176] width 90 height 16
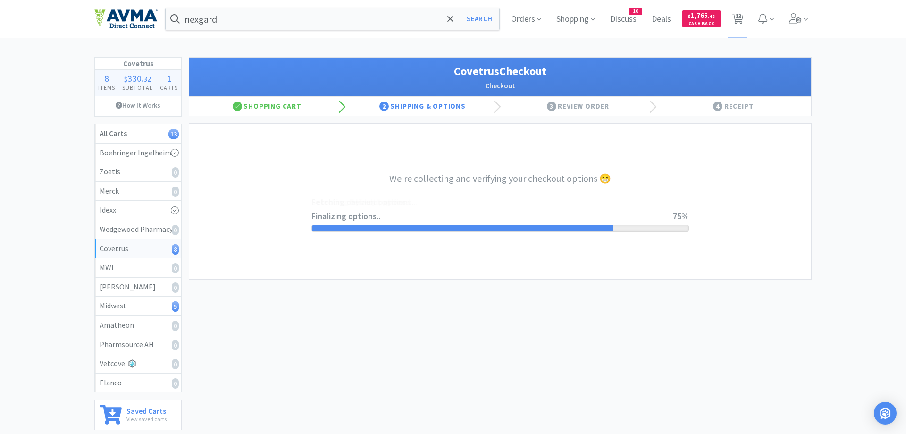
select select "ACCOUNT"
select select "cvt-standard-net"
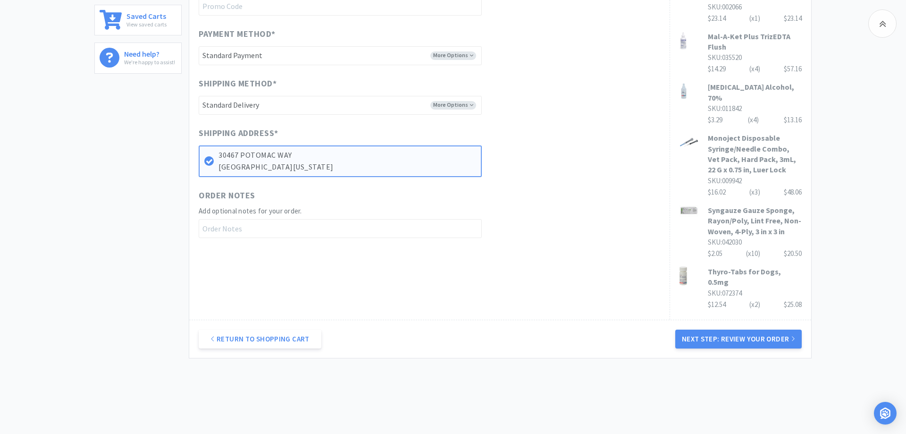
drag, startPoint x: 755, startPoint y: 318, endPoint x: 745, endPoint y: 313, distance: 10.8
click at [753, 329] on button "Next Step: Review Your Order" at bounding box center [738, 338] width 126 height 19
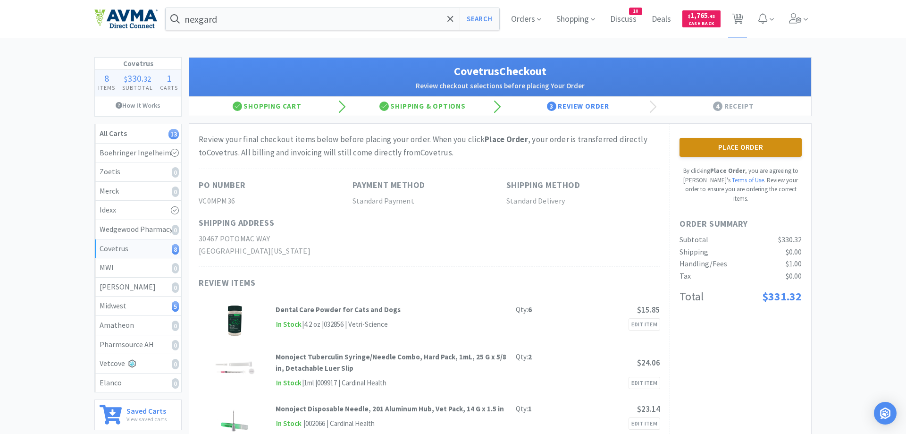
click at [704, 149] on button "Place Order" at bounding box center [740, 147] width 122 height 19
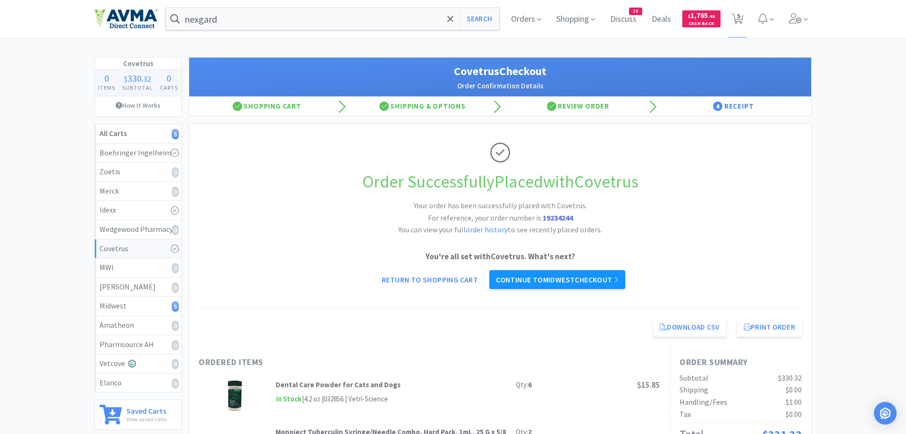
click at [560, 281] on link "Continue to Midwest checkout" at bounding box center [557, 279] width 136 height 19
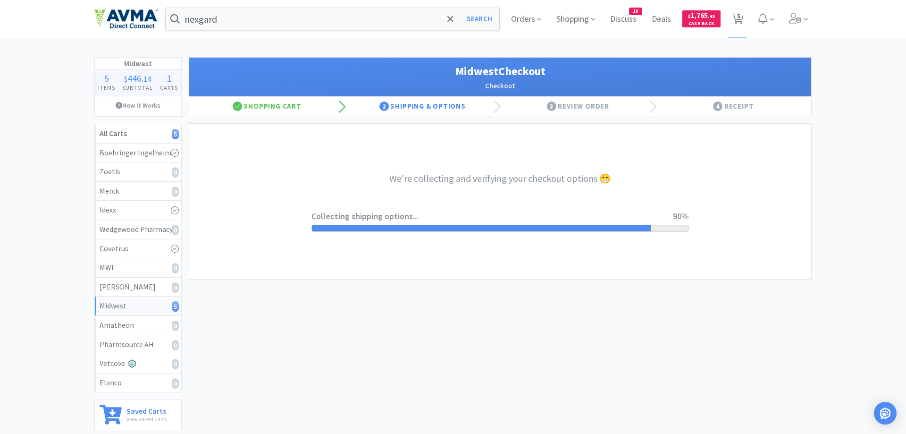
select select "0"
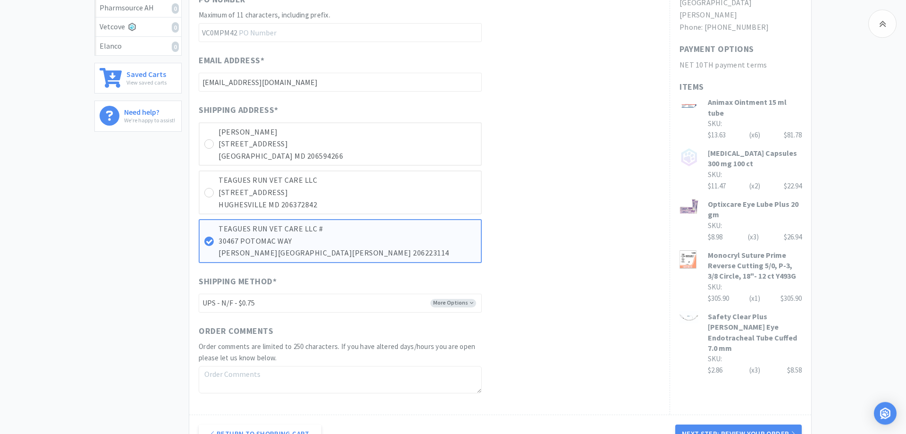
scroll to position [337, 0]
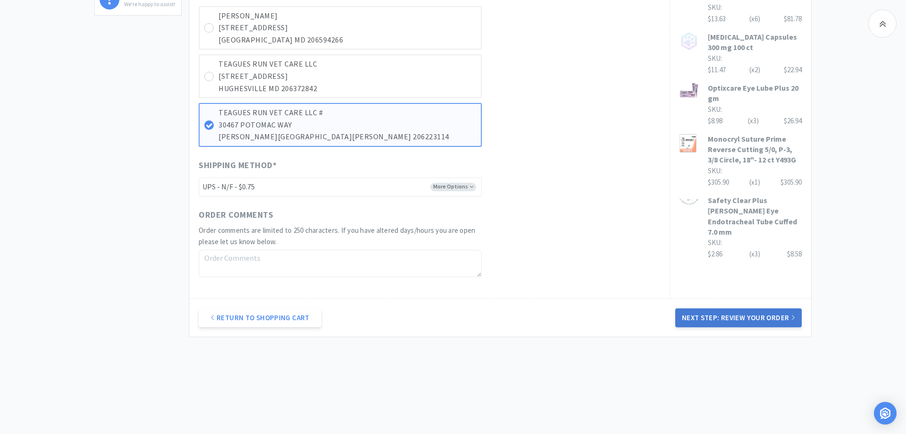
click at [742, 315] on button "Next Step: Review Your Order" at bounding box center [738, 317] width 126 height 19
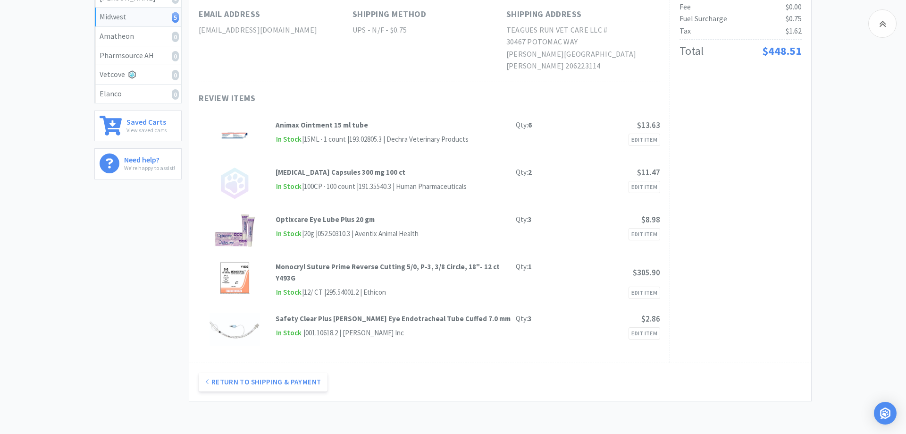
scroll to position [48, 0]
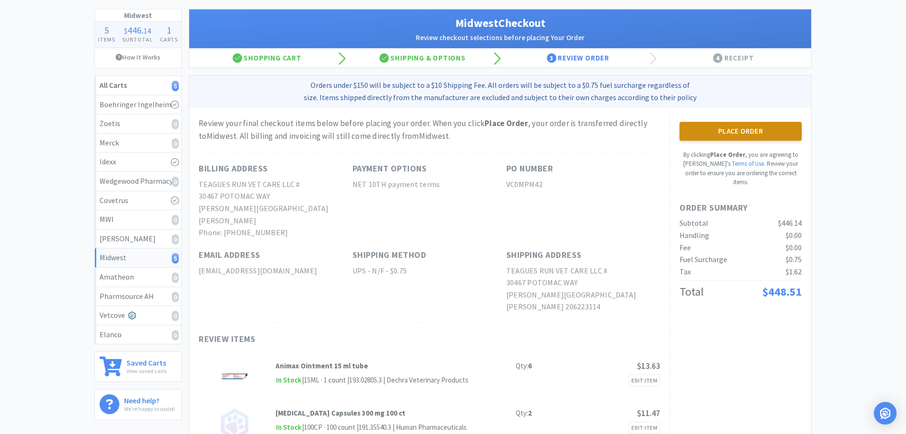
click at [762, 129] on button "Place Order" at bounding box center [740, 131] width 122 height 19
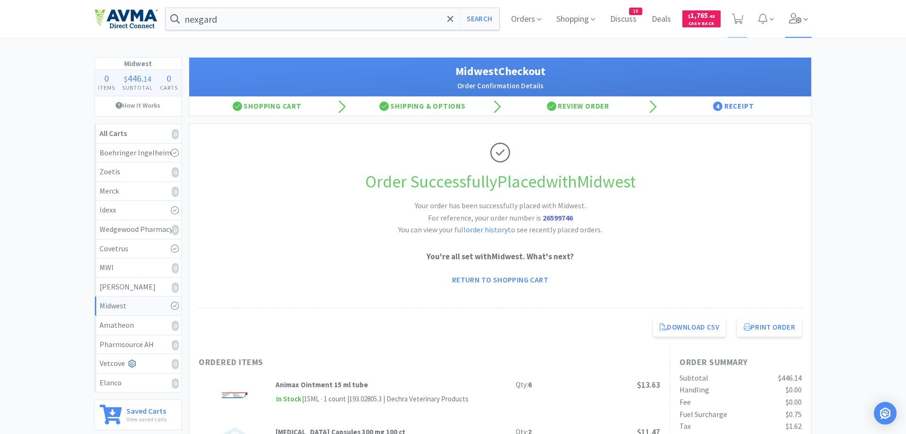
click at [793, 20] on icon at bounding box center [795, 18] width 13 height 10
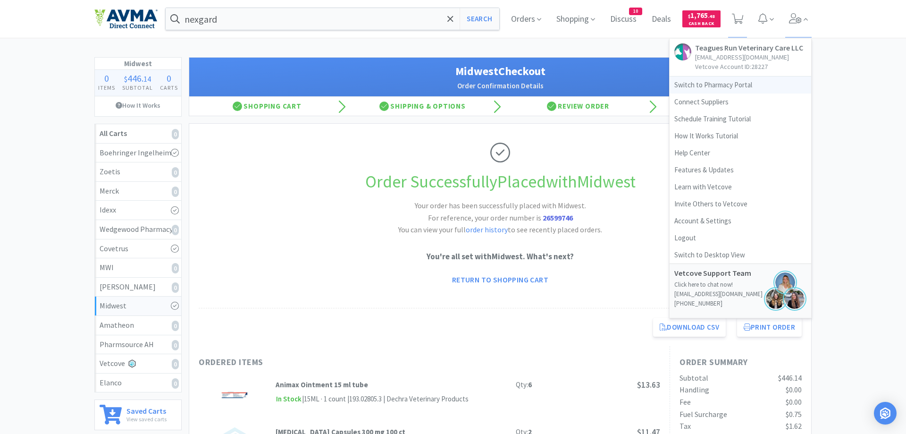
click at [705, 86] on link "Switch to Pharmacy Portal" at bounding box center [741, 84] width 142 height 17
